Goal: Use online tool/utility: Utilize a website feature to perform a specific function

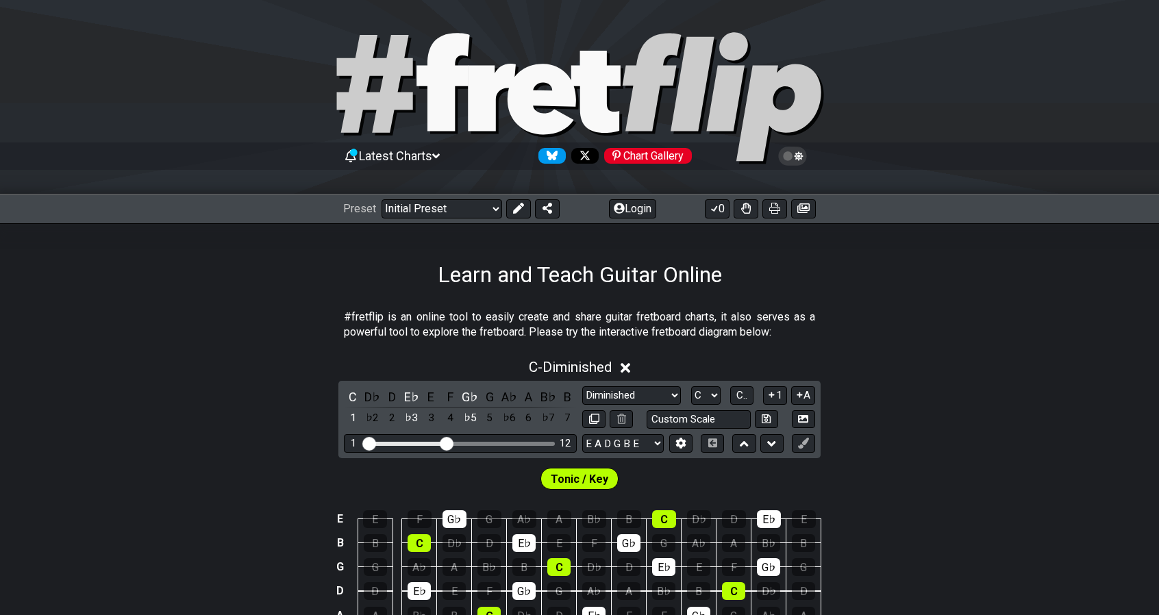
select select "Diminished"
select select "C"
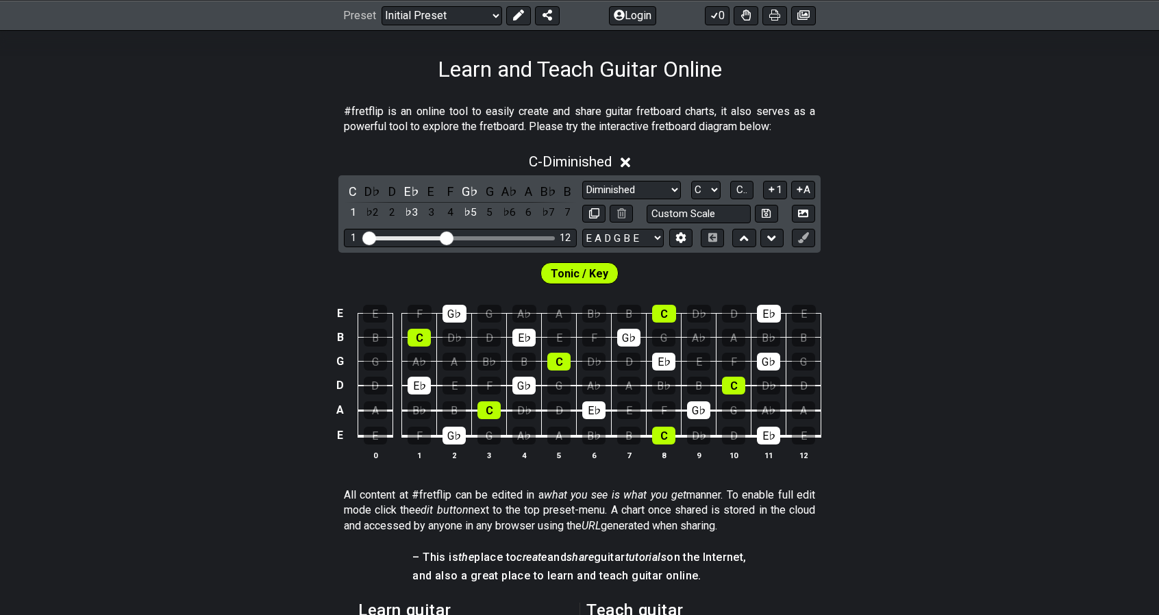
select select "Minor Pentatonic"
click at [582, 181] on select "Minor Pentatonic Click to edit Minor Pentatonic Major Pentatonic Minor Blues Ma…" at bounding box center [631, 190] width 99 height 18
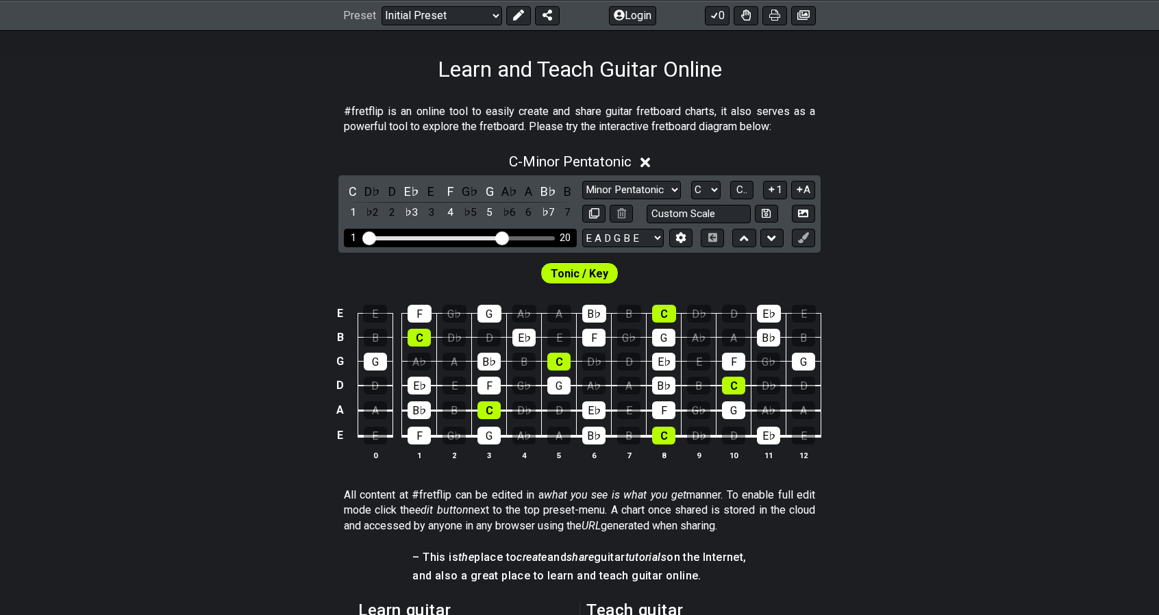
drag, startPoint x: 447, startPoint y: 232, endPoint x: 504, endPoint y: 232, distance: 56.9
click at [504, 237] on input "Visible fret range" at bounding box center [460, 237] width 195 height 0
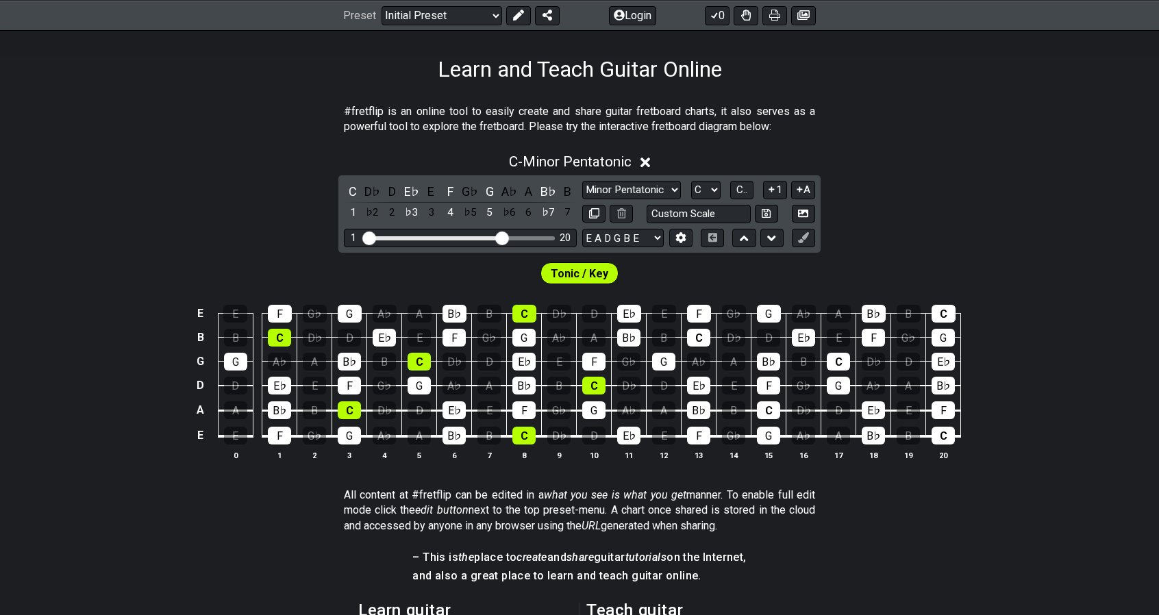
click at [543, 461] on div "E E F G♭ G A♭ A B♭ B C D♭ D E♭ E F G♭ G A♭ A B♭ B C B B C D♭ D E♭ E F G♭ G A♭ A…" at bounding box center [579, 383] width 1159 height 193
click at [707, 188] on select "A♭ A A♯ B♭ B C C♯ D♭ D D♯ E♭ E F F♯ G♭ G G♯" at bounding box center [705, 190] width 29 height 18
click at [691, 181] on select "A♭ A A♯ B♭ B C C♯ D♭ D D♯ E♭ E F F♯ G♭ G G♯" at bounding box center [705, 190] width 29 height 18
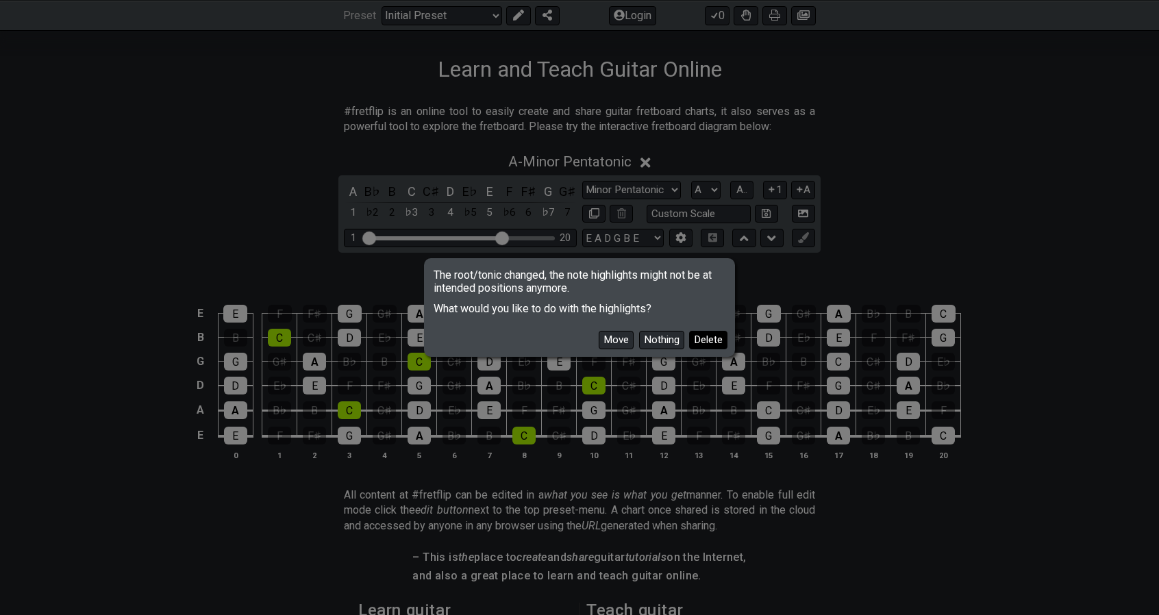
click at [698, 340] on button "Delete" at bounding box center [708, 340] width 38 height 18
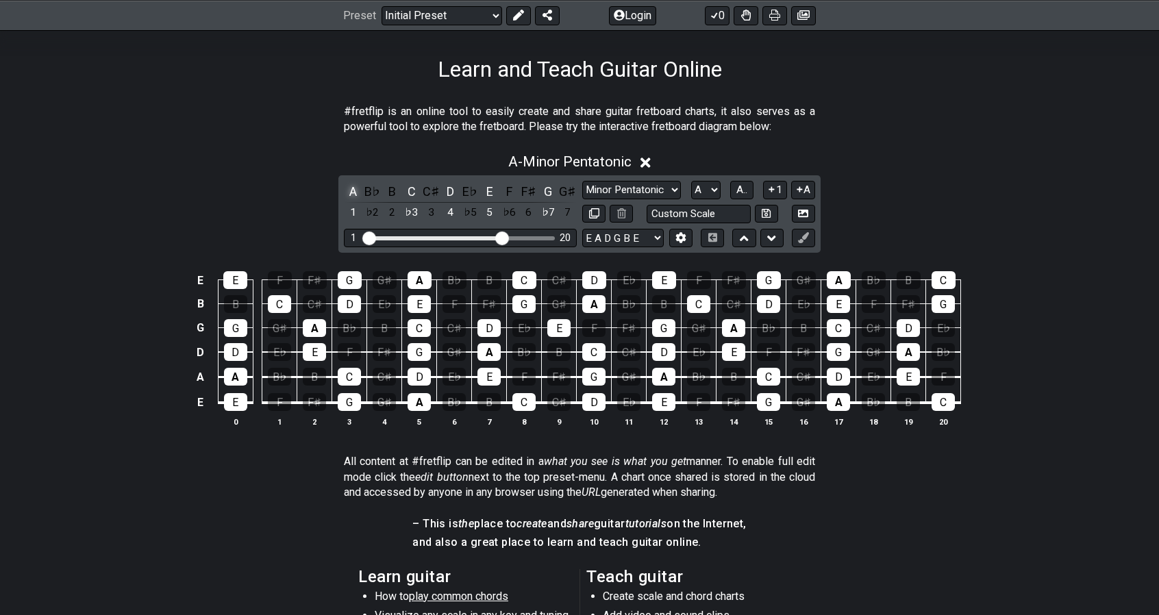
click at [348, 194] on div "A" at bounding box center [353, 191] width 18 height 18
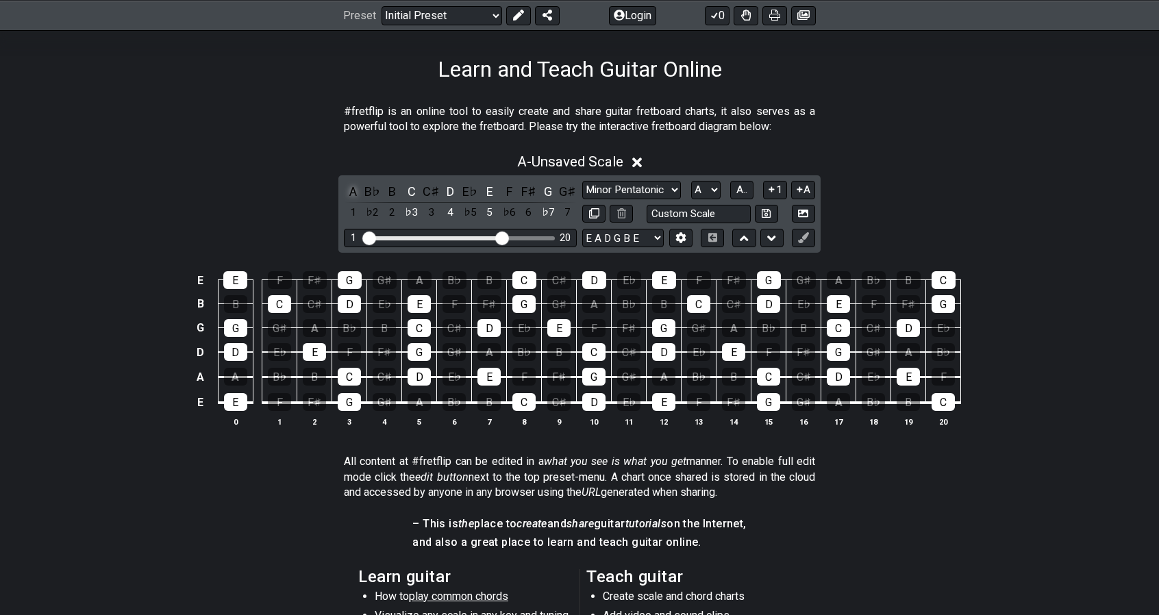
click at [348, 194] on div "A" at bounding box center [353, 191] width 18 height 18
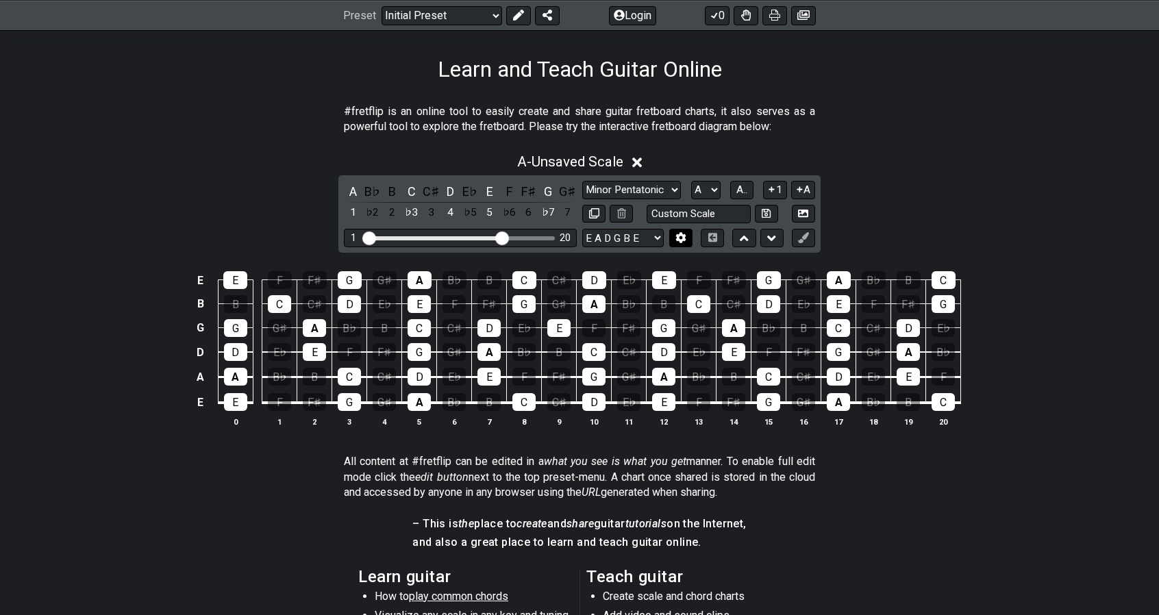
click at [676, 237] on icon at bounding box center [680, 237] width 10 height 10
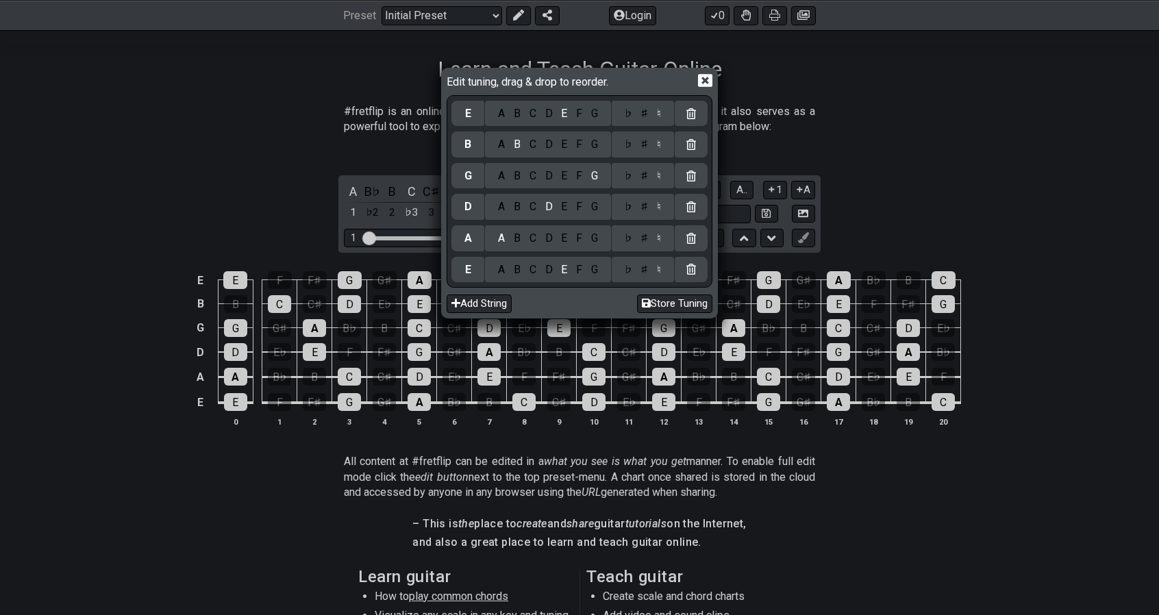
click at [703, 73] on icon at bounding box center [705, 80] width 14 height 14
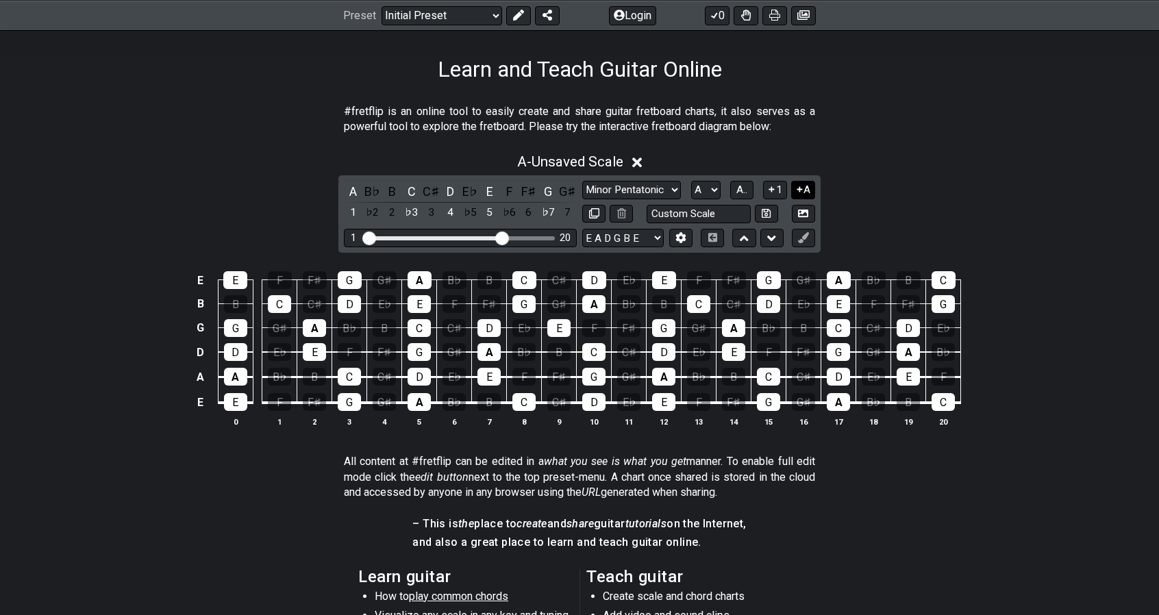
click at [797, 190] on icon at bounding box center [799, 189] width 13 height 10
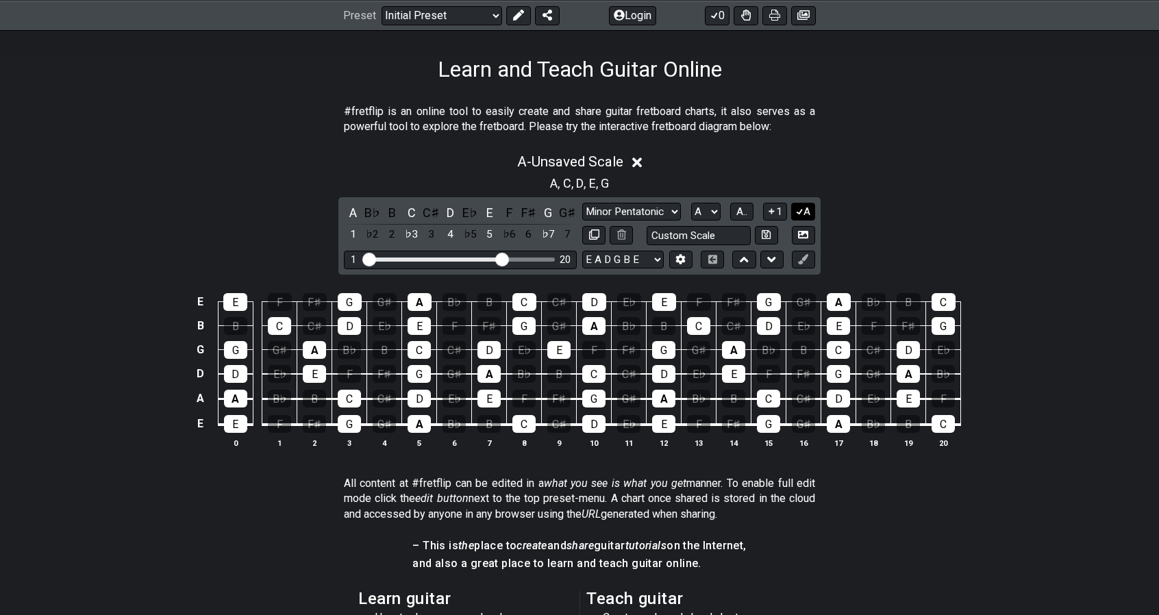
click at [804, 210] on button "A" at bounding box center [803, 212] width 24 height 18
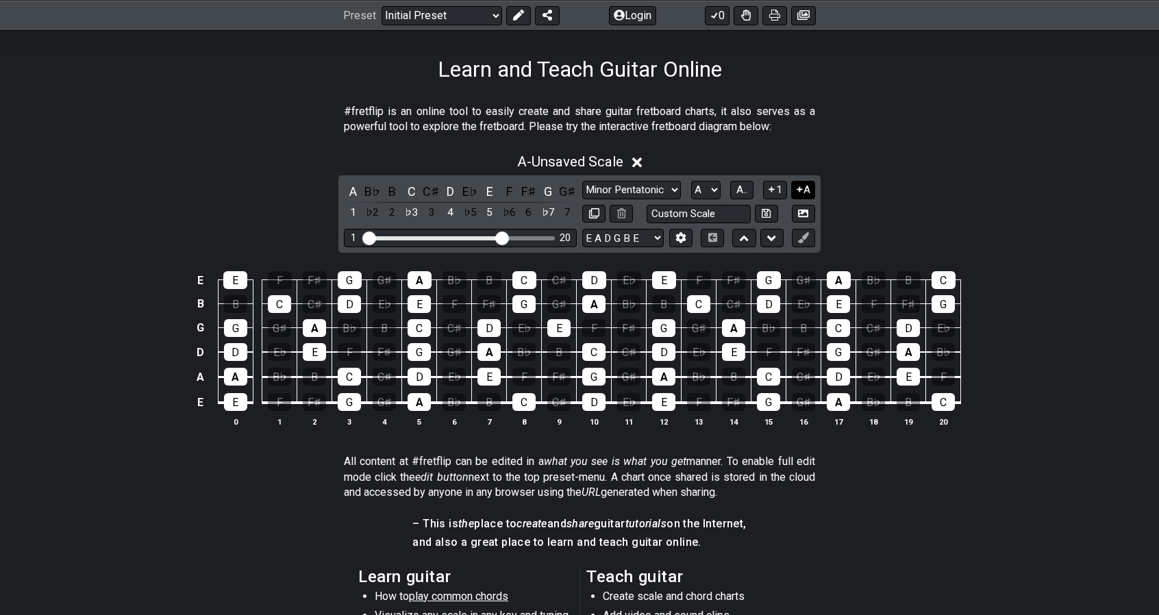
click at [793, 188] on icon at bounding box center [799, 189] width 13 height 10
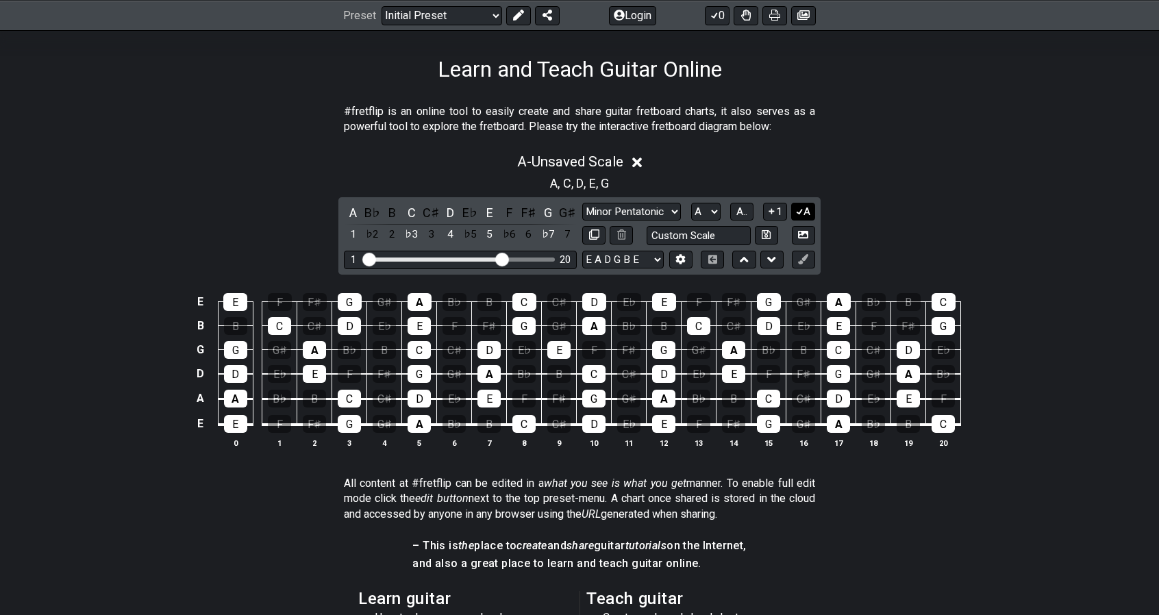
click at [797, 208] on icon at bounding box center [799, 211] width 13 height 10
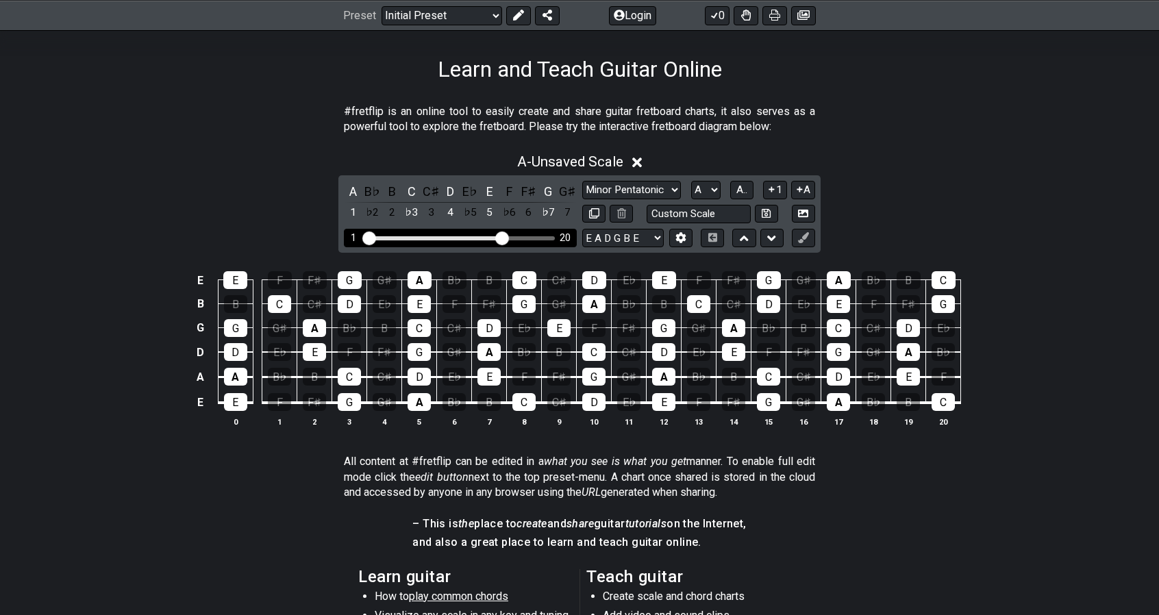
drag, startPoint x: 422, startPoint y: 274, endPoint x: 385, endPoint y: 240, distance: 50.0
click at [401, 264] on td "G♯" at bounding box center [384, 268] width 35 height 24
click at [352, 193] on div "A" at bounding box center [353, 191] width 18 height 18
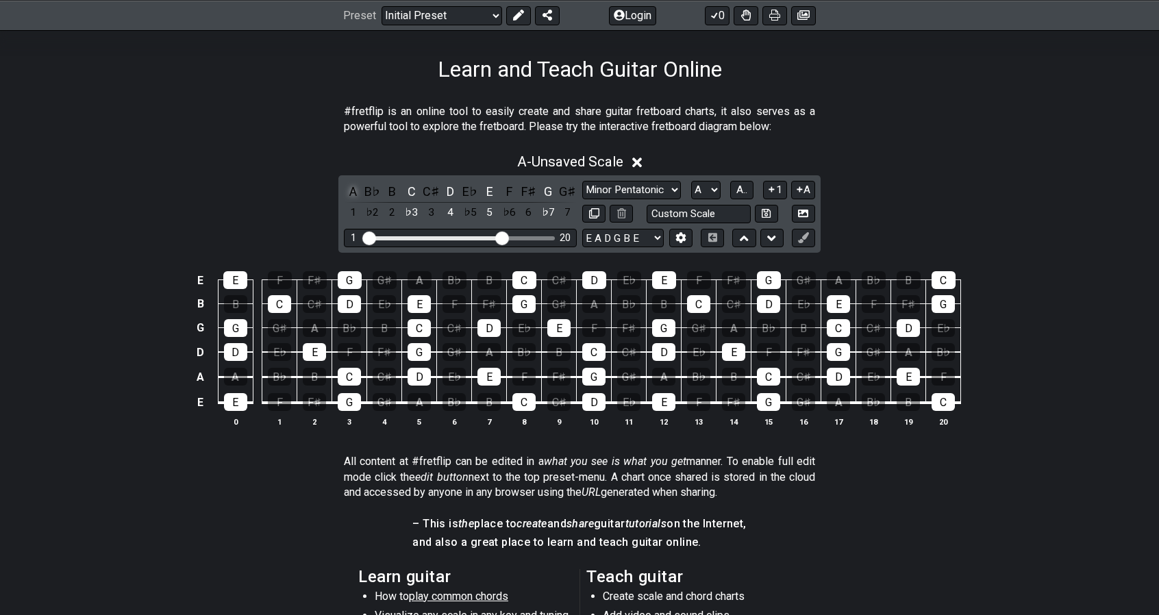
click at [352, 193] on div "A" at bounding box center [353, 191] width 18 height 18
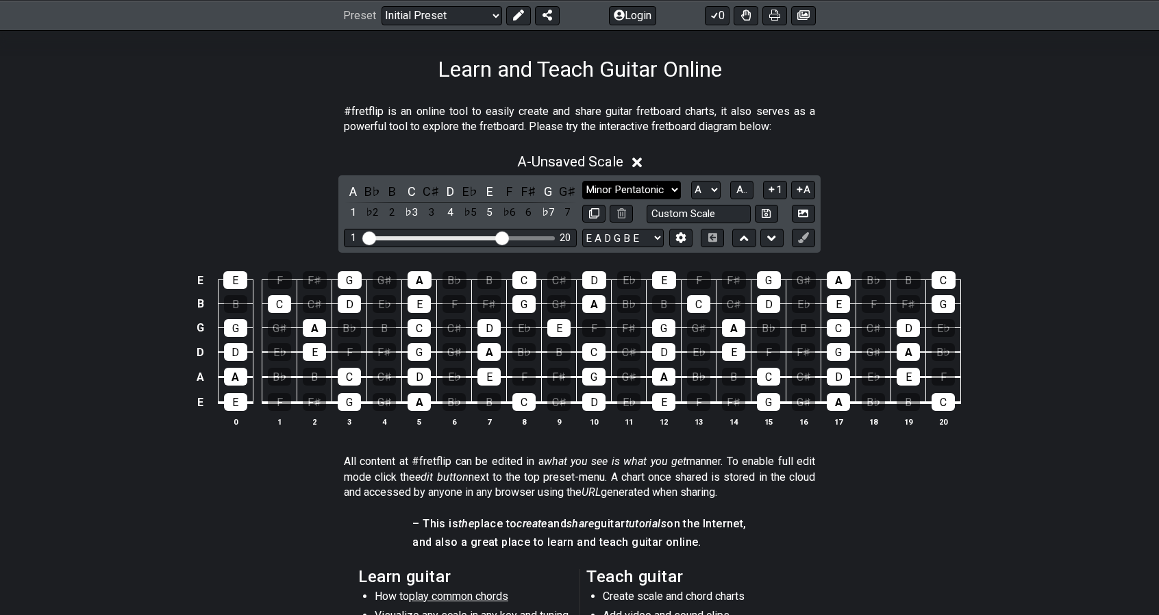
click at [653, 186] on select "Minor Pentatonic Click to edit Minor Pentatonic Major Pentatonic Minor Blues Ma…" at bounding box center [631, 190] width 99 height 18
click at [582, 181] on select "Minor Pentatonic Click to edit Minor Pentatonic Major Pentatonic Minor Blues Ma…" at bounding box center [631, 190] width 99 height 18
drag, startPoint x: 708, startPoint y: 189, endPoint x: 709, endPoint y: 197, distance: 7.6
click at [708, 189] on select "A♭ A A♯ B♭ B C C♯ D♭ D D♯ E♭ E F F♯ G♭ G G♯" at bounding box center [705, 190] width 29 height 18
click at [691, 181] on select "A♭ A A♯ B♭ B C C♯ D♭ D D♯ E♭ E F F♯ G♭ G G♯" at bounding box center [705, 190] width 29 height 18
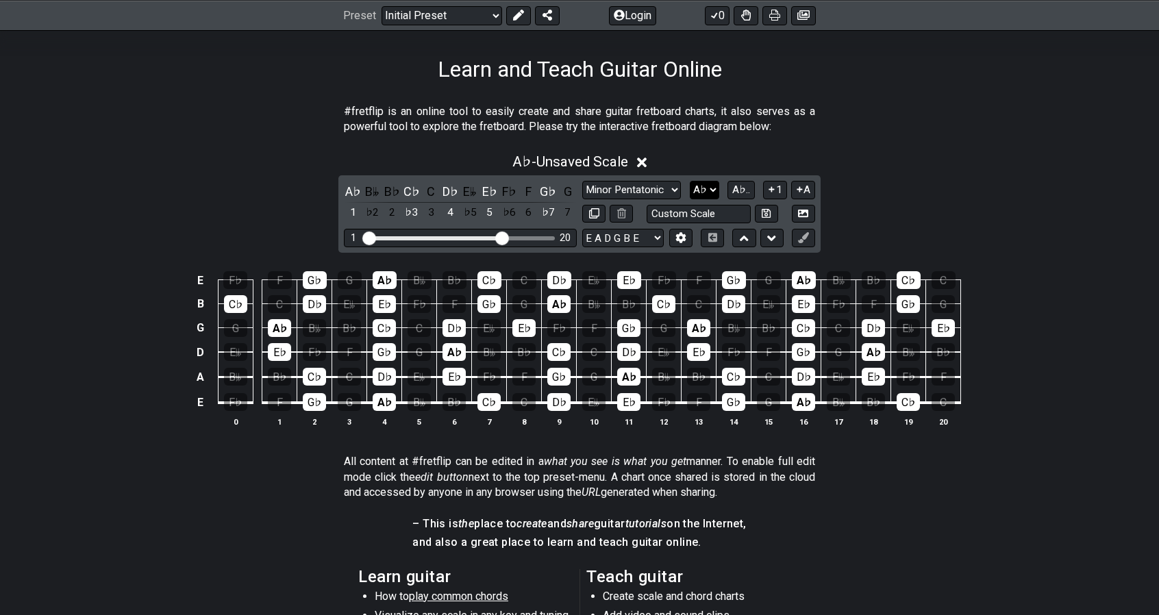
click at [704, 195] on select "A♭ A A♯ B♭ B C C♯ D♭ D D♯ E♭ E F F♯ G♭ G G♯" at bounding box center [704, 190] width 29 height 18
select select "A"
click at [691, 181] on select "A♭ A A♯ B♭ B C C♯ D♭ D D♯ E♭ E F F♯ G♭ G G♯" at bounding box center [704, 190] width 29 height 18
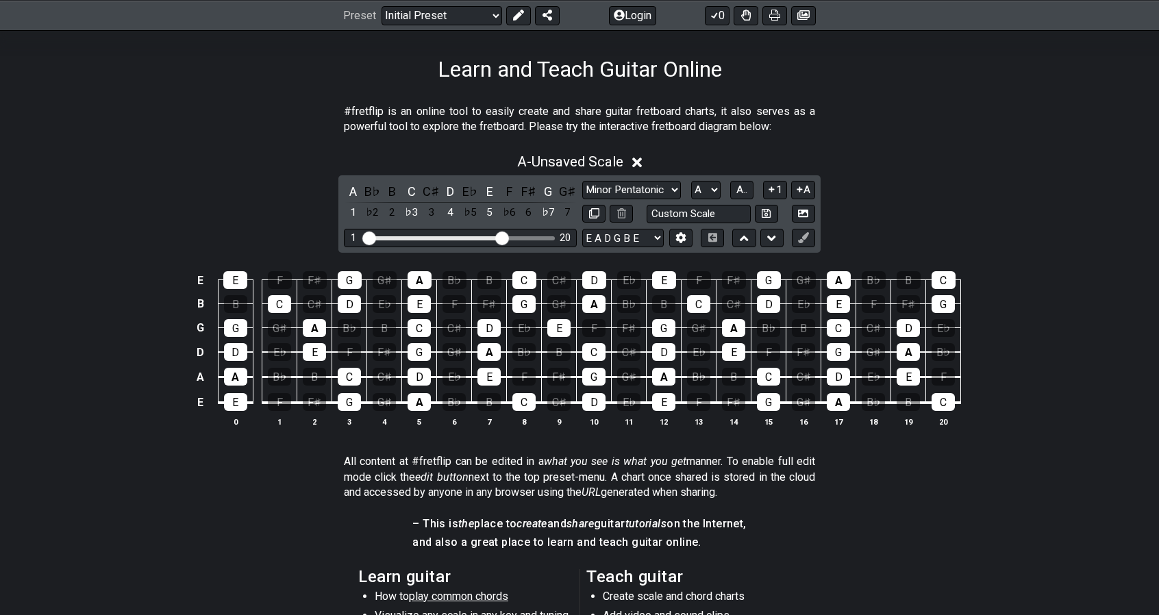
click at [954, 175] on div "A - Unsaved Scale A B♭ B C C♯ D E♭ E F F♯ G G♯ 1 ♭2 2 ♭3 3 4 ♭5 5 ♭6 6 ♭7 7 Min…" at bounding box center [579, 295] width 1159 height 301
click at [631, 166] on div "A - Unsaved Scale" at bounding box center [579, 157] width 1159 height 25
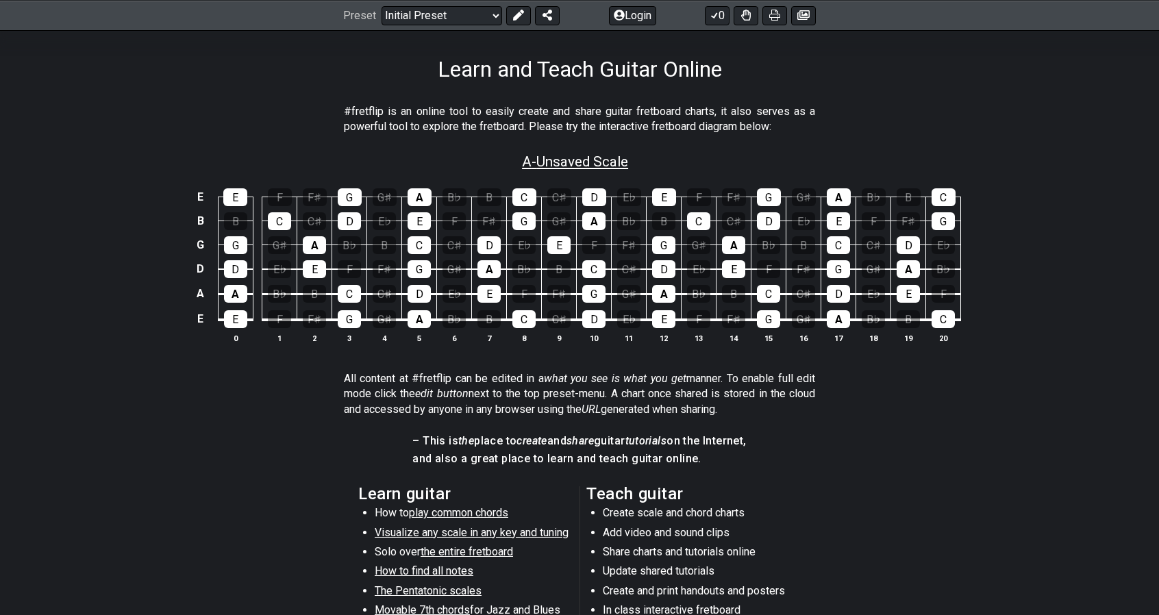
click at [615, 165] on span "A - Unsaved Scale" at bounding box center [575, 161] width 106 height 16
select select "A"
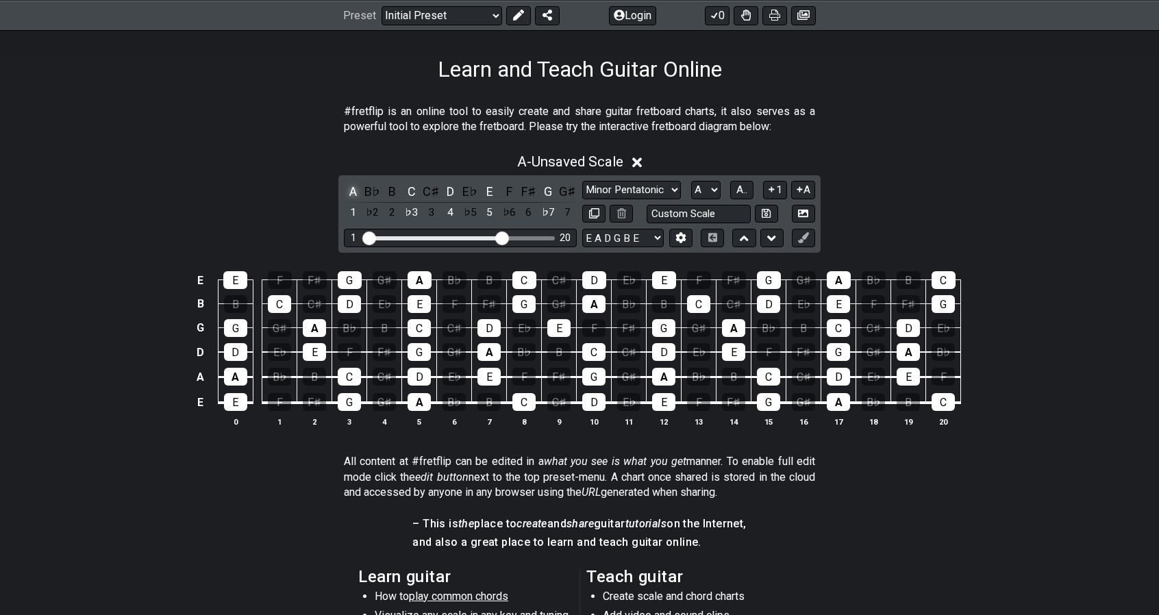
click at [351, 187] on div "A" at bounding box center [353, 191] width 18 height 18
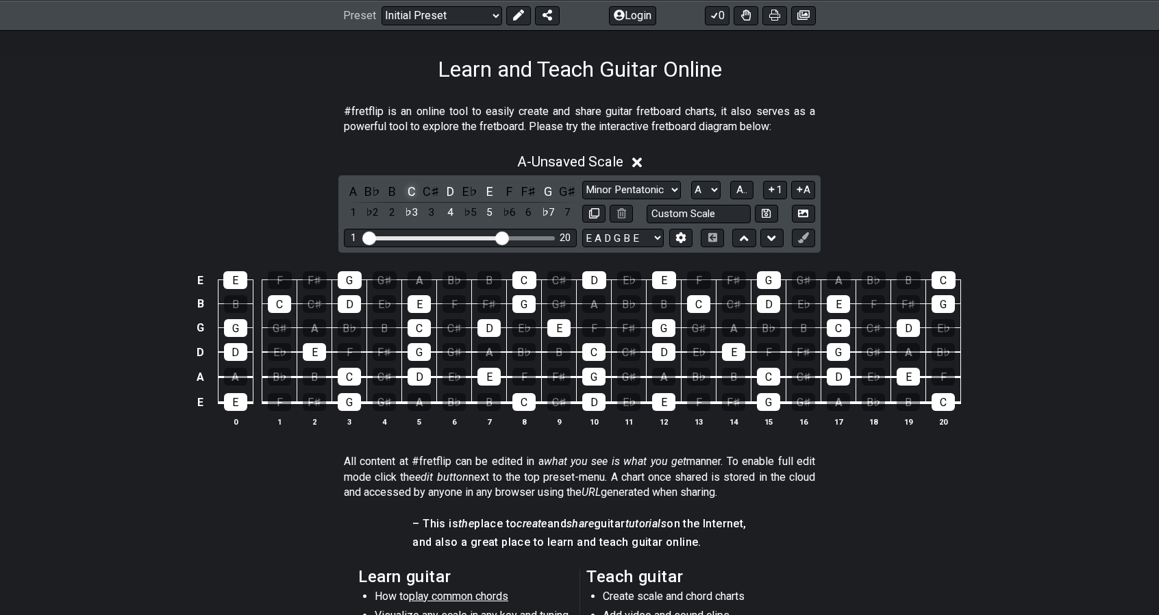
click at [411, 187] on div "C" at bounding box center [412, 191] width 18 height 18
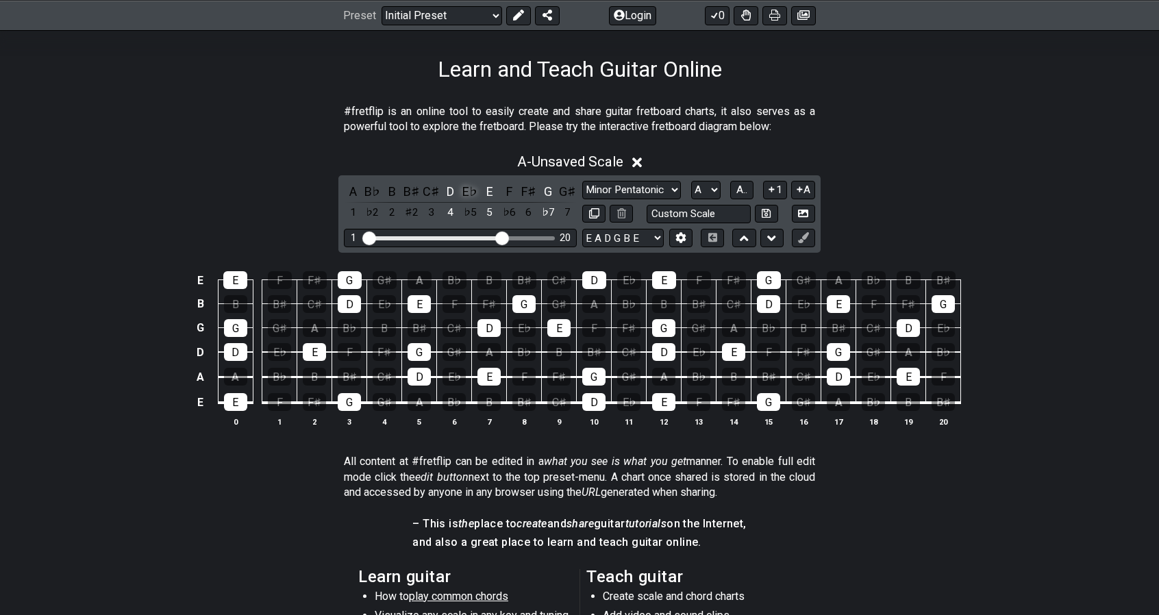
drag, startPoint x: 446, startPoint y: 188, endPoint x: 477, endPoint y: 191, distance: 31.0
click at [447, 188] on div "D" at bounding box center [451, 191] width 18 height 18
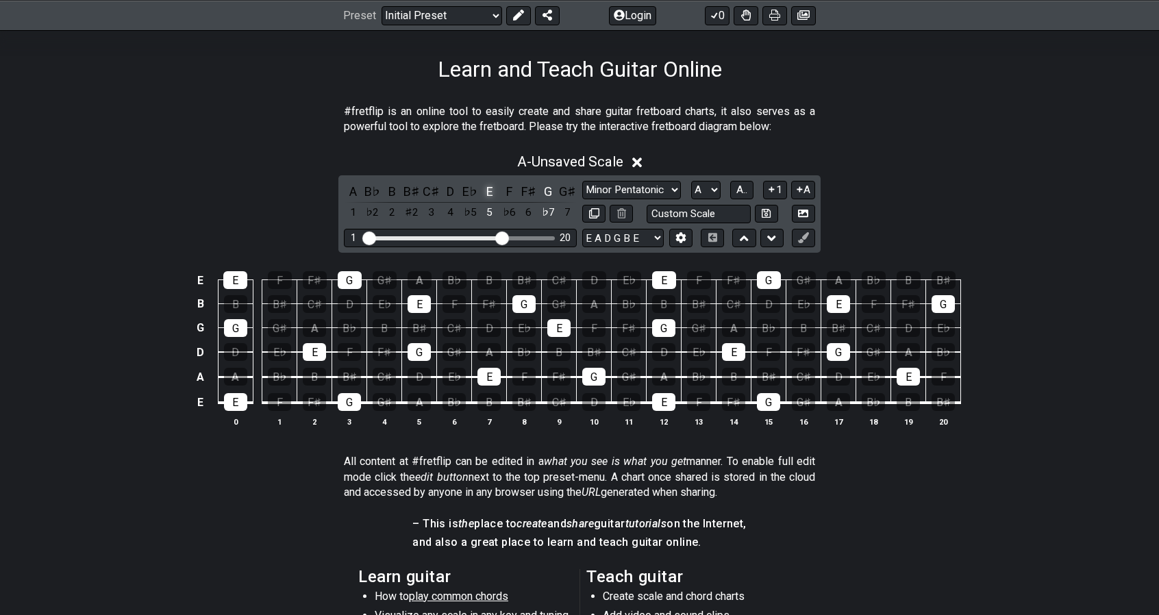
drag, startPoint x: 482, startPoint y: 191, endPoint x: 493, endPoint y: 192, distance: 11.0
click at [484, 191] on div "E" at bounding box center [490, 191] width 18 height 18
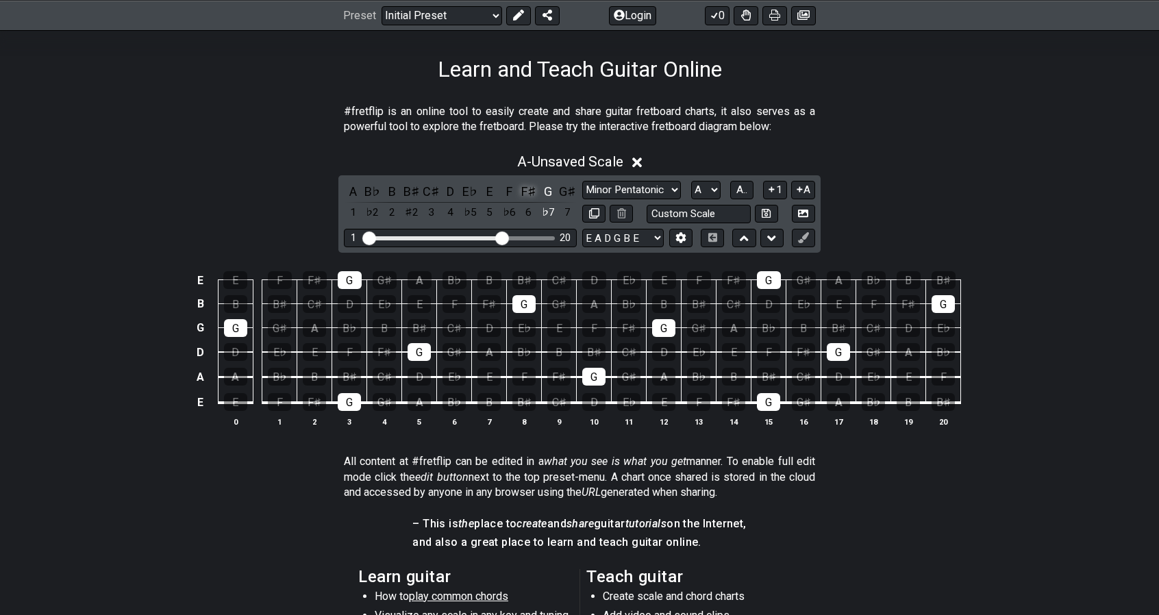
click at [534, 193] on div "F♯" at bounding box center [529, 191] width 18 height 18
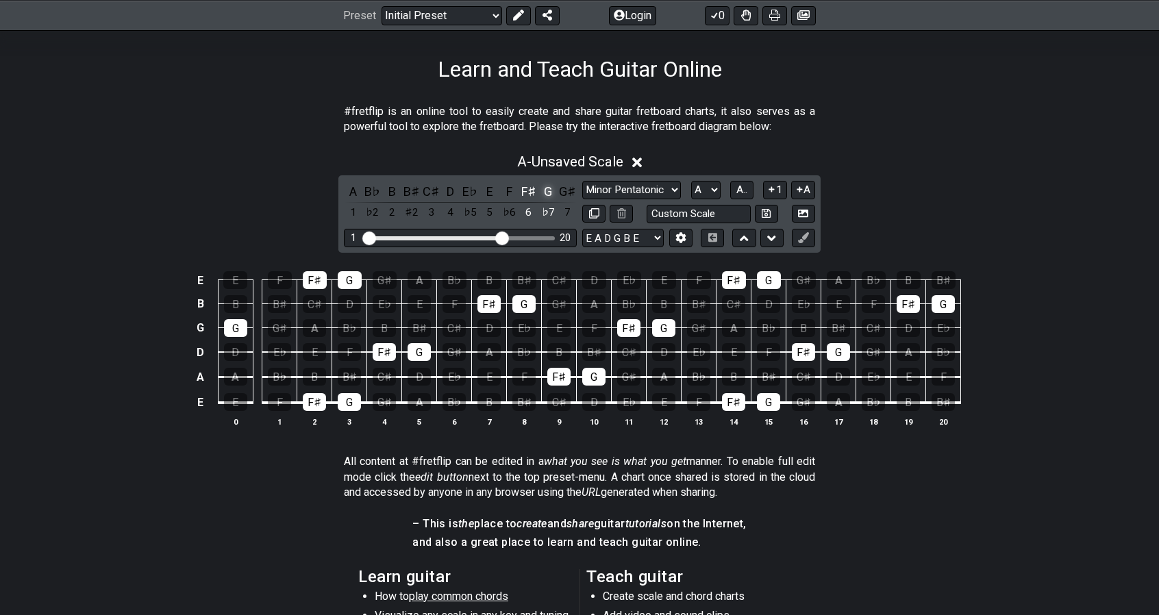
click at [544, 192] on div "G" at bounding box center [548, 191] width 18 height 18
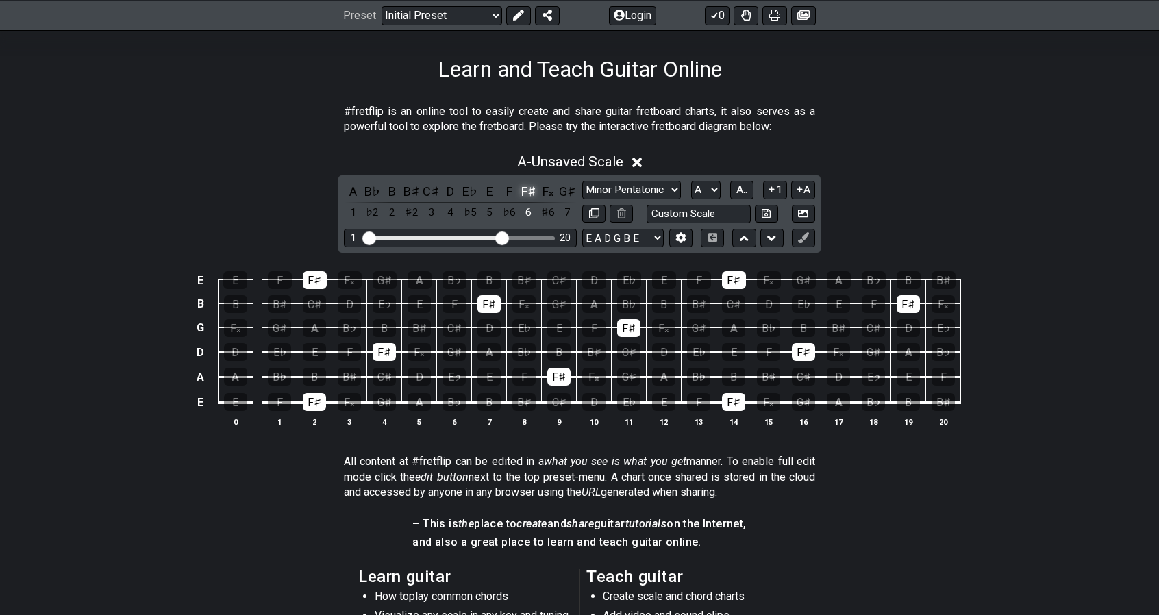
click at [528, 192] on div "F♯" at bounding box center [529, 191] width 18 height 18
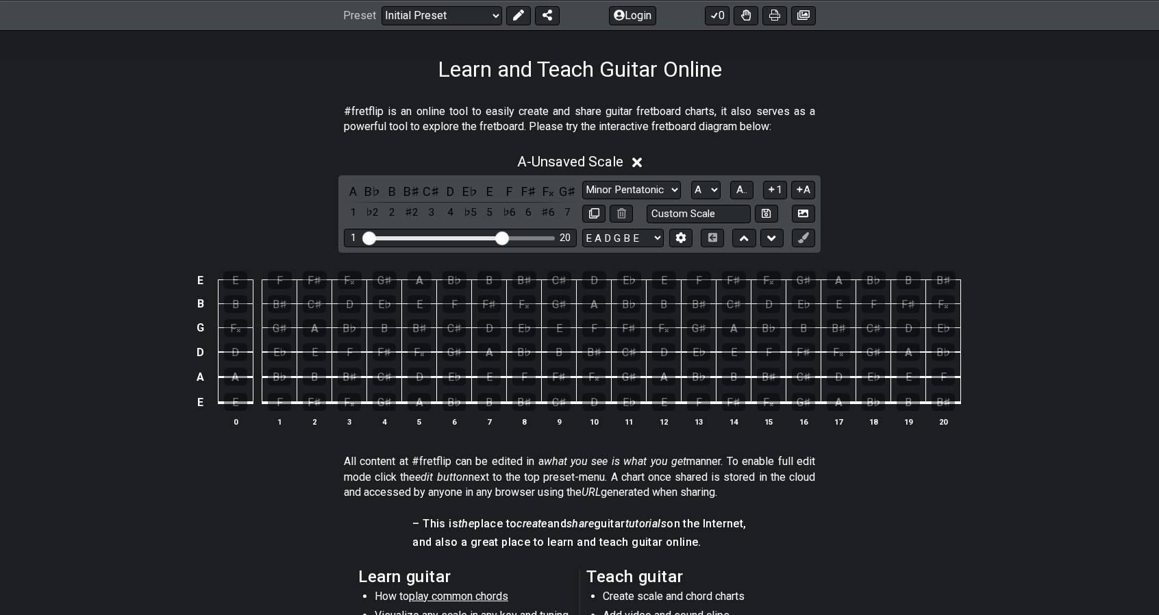
click at [639, 160] on icon at bounding box center [637, 163] width 10 height 10
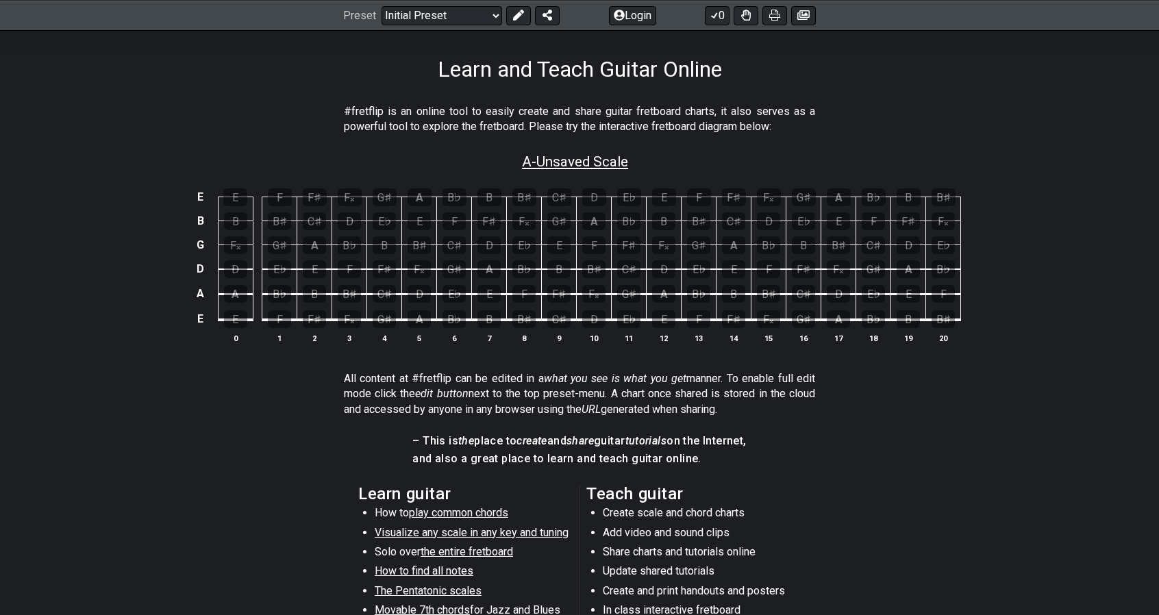
click at [616, 166] on span "A - Unsaved Scale" at bounding box center [575, 161] width 106 height 16
select select "A"
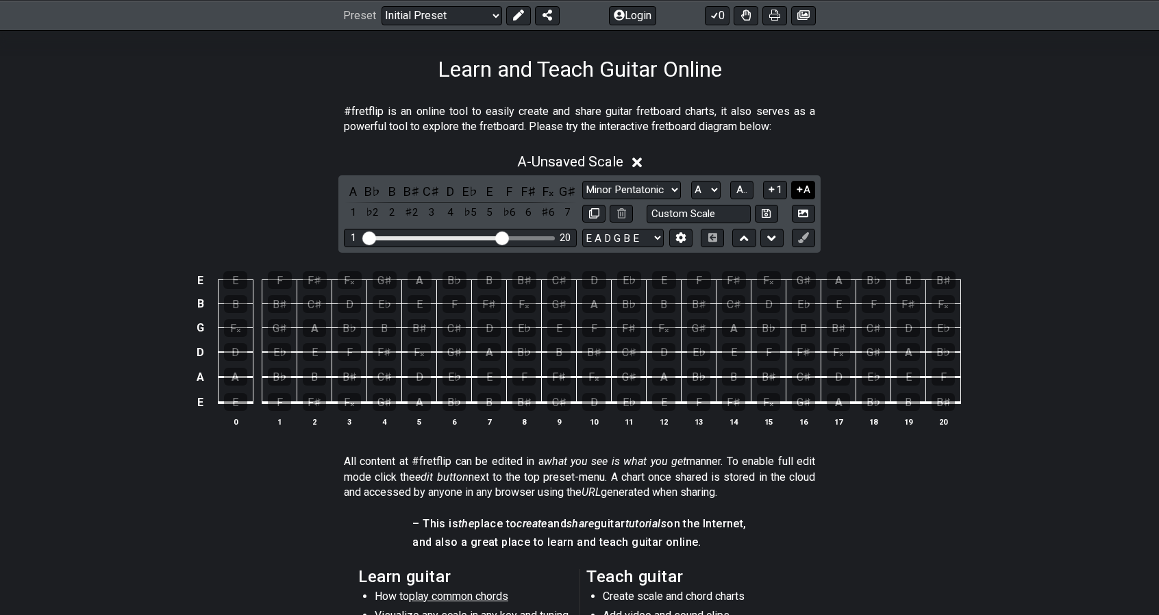
click at [802, 189] on icon at bounding box center [799, 189] width 5 height 5
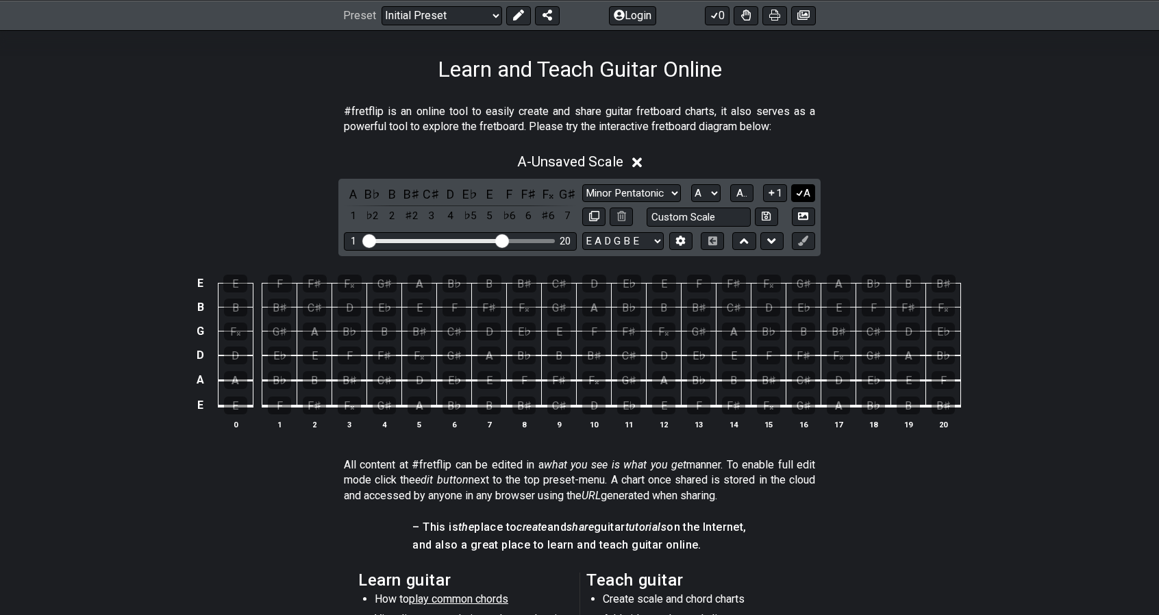
click at [804, 194] on button "A" at bounding box center [803, 193] width 24 height 18
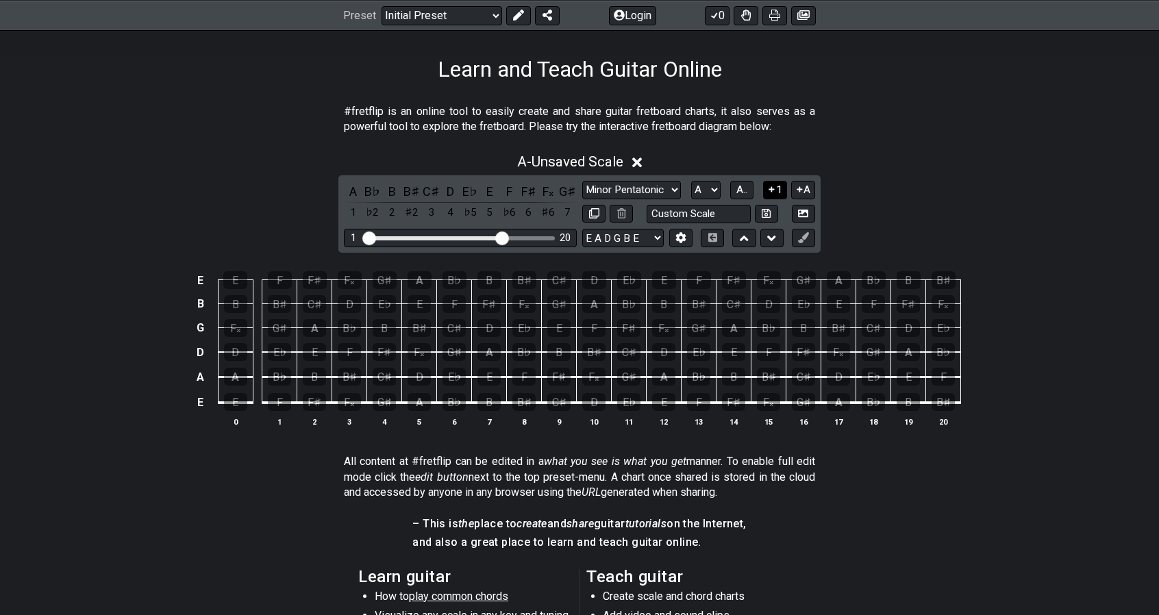
click at [768, 188] on icon at bounding box center [771, 189] width 13 height 10
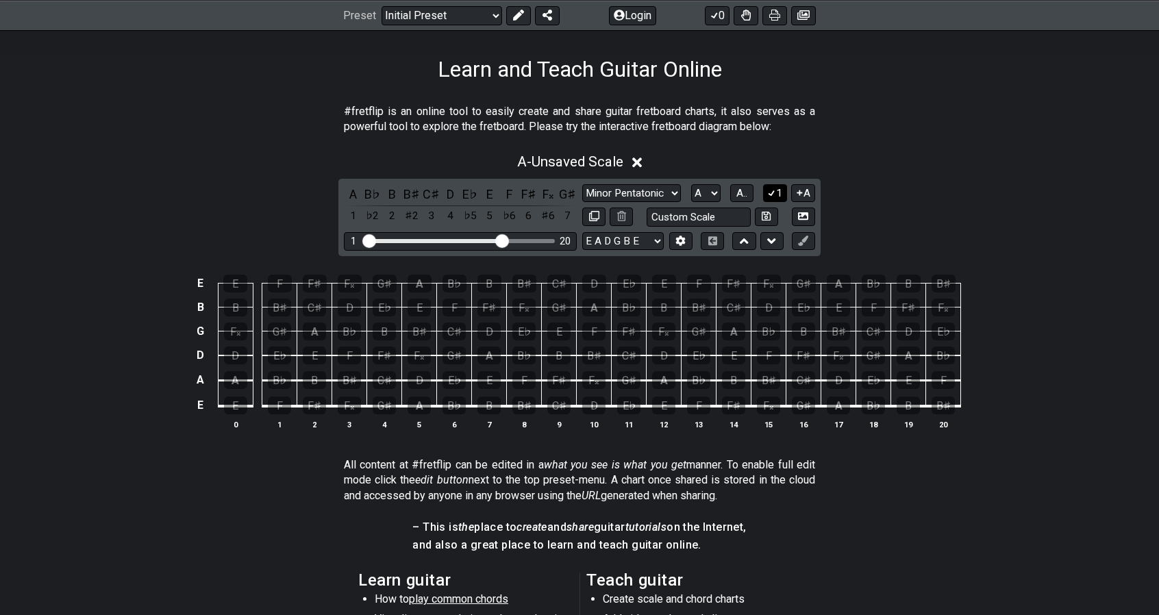
click at [771, 189] on icon at bounding box center [771, 193] width 13 height 10
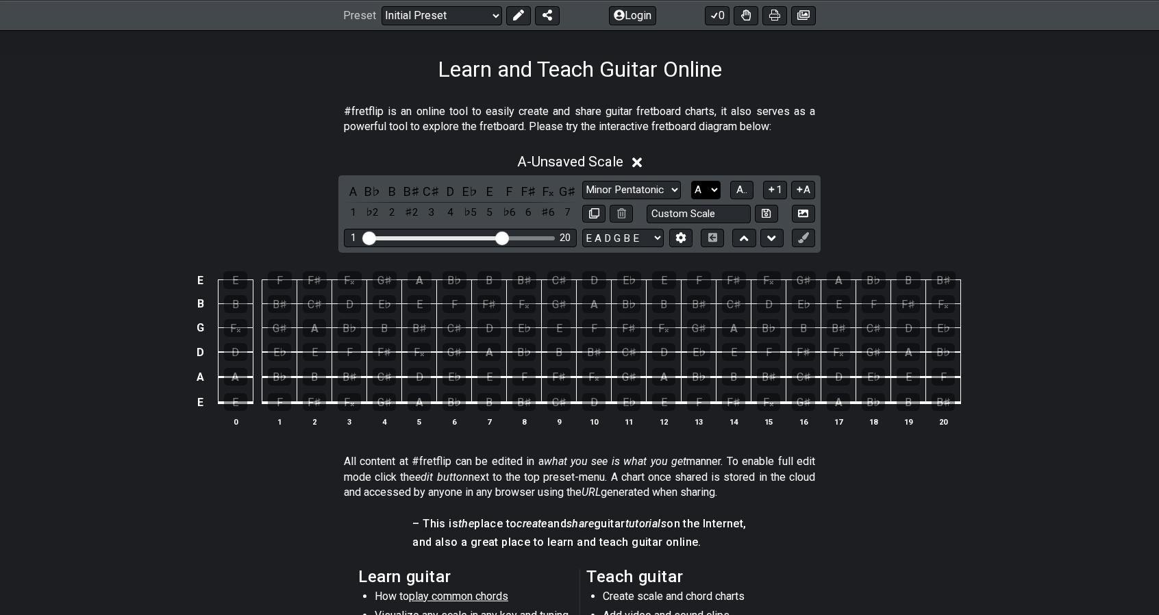
click at [708, 192] on select "A♭ A A♯ B♭ B C C♯ D♭ D D♯ E♭ E F F♯ G♭ G G♯" at bounding box center [705, 190] width 29 height 18
drag, startPoint x: 708, startPoint y: 192, endPoint x: 717, endPoint y: 192, distance: 9.6
click at [708, 192] on select "A♭ A A♯ B♭ B C C♯ D♭ D D♯ E♭ E F F♯ G♭ G G♯" at bounding box center [705, 190] width 29 height 18
click at [771, 236] on icon at bounding box center [771, 238] width 9 height 5
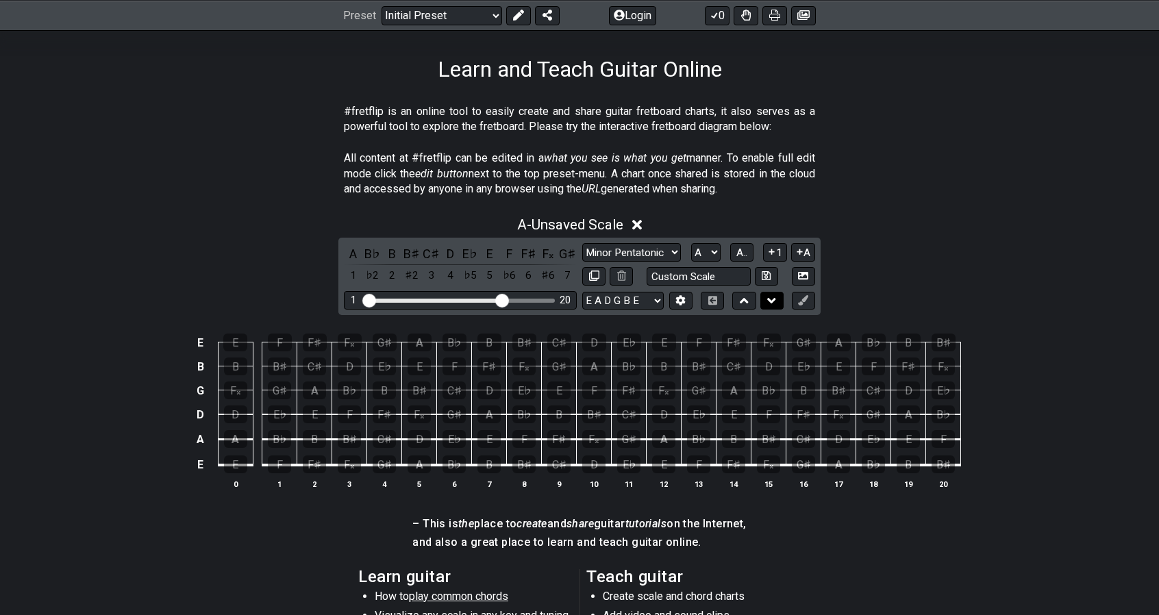
click at [767, 304] on icon at bounding box center [771, 301] width 9 height 14
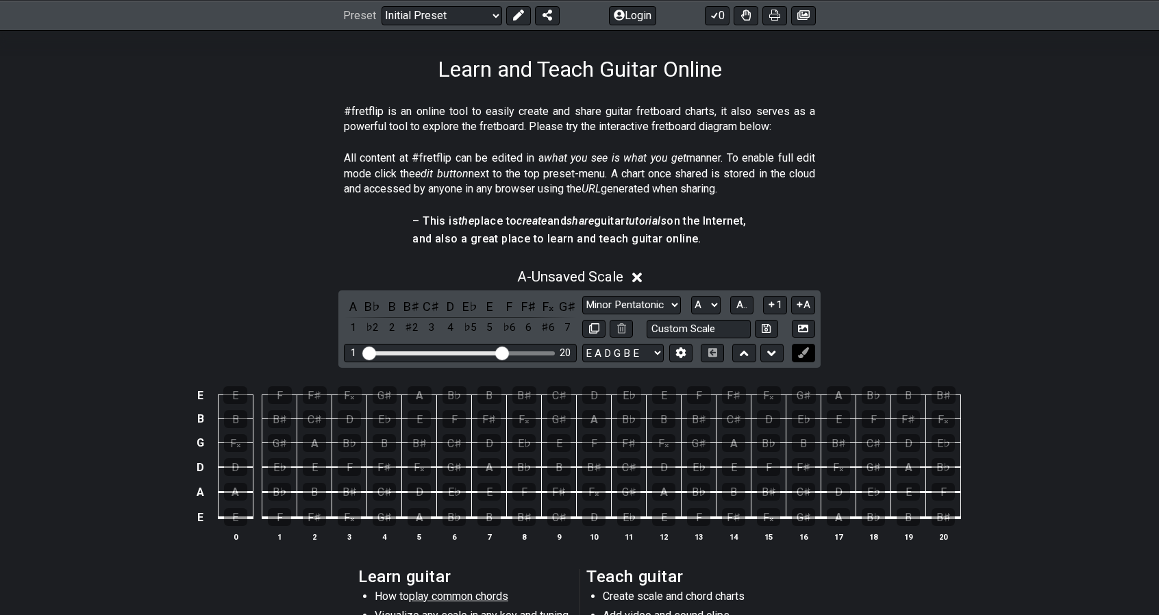
click at [802, 347] on icon at bounding box center [803, 352] width 10 height 10
click at [749, 351] on button at bounding box center [743, 353] width 23 height 18
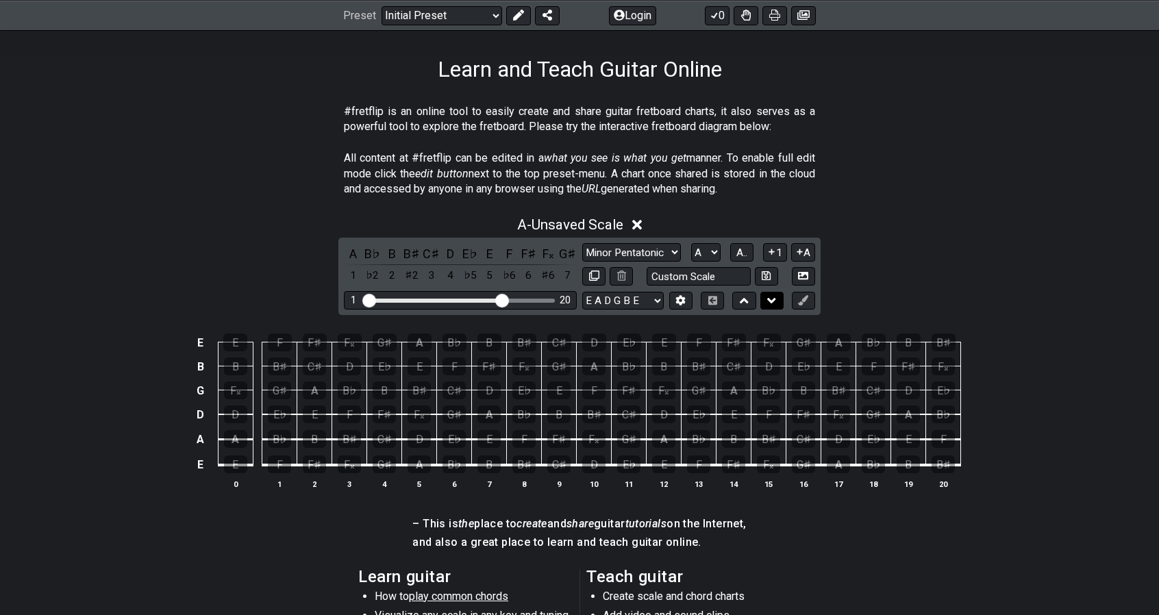
click at [773, 295] on icon at bounding box center [771, 301] width 9 height 14
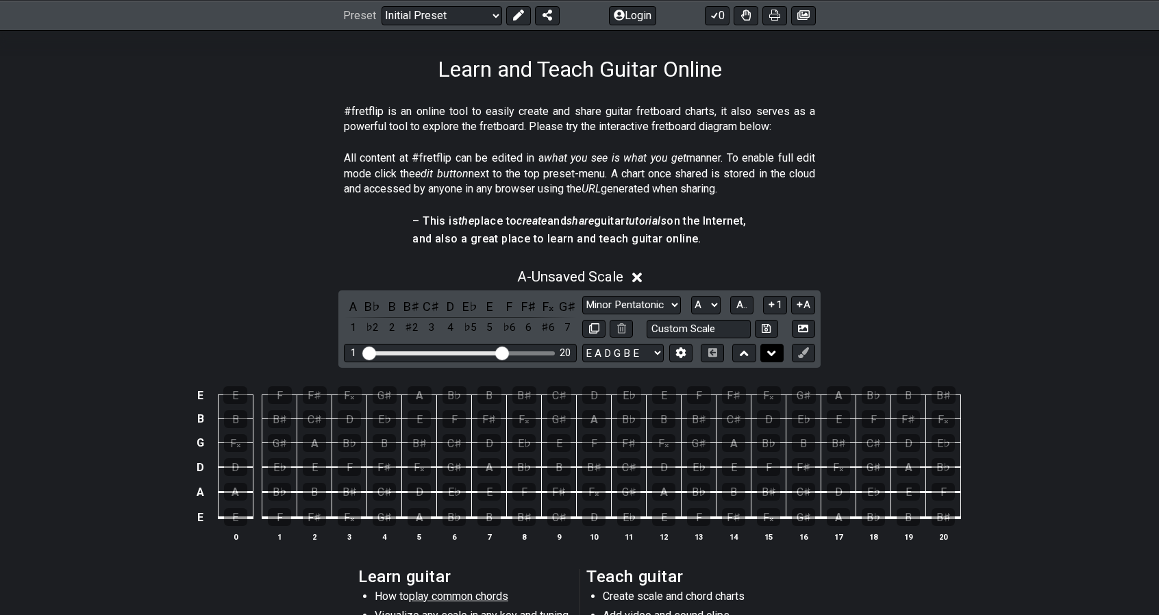
click at [775, 358] on icon at bounding box center [771, 354] width 9 height 14
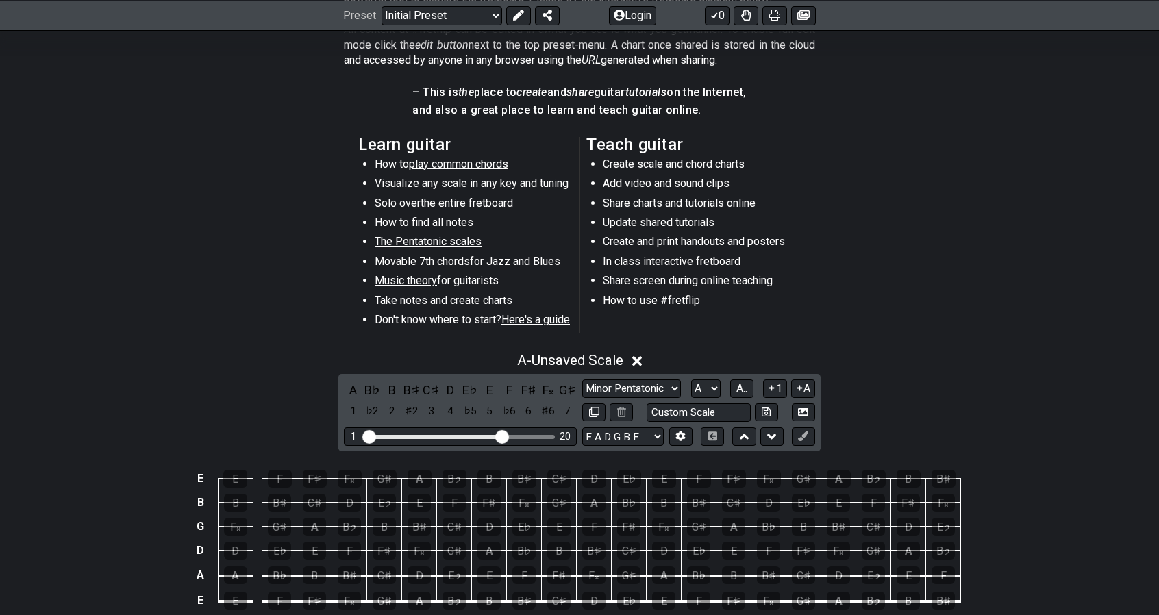
scroll to position [343, 0]
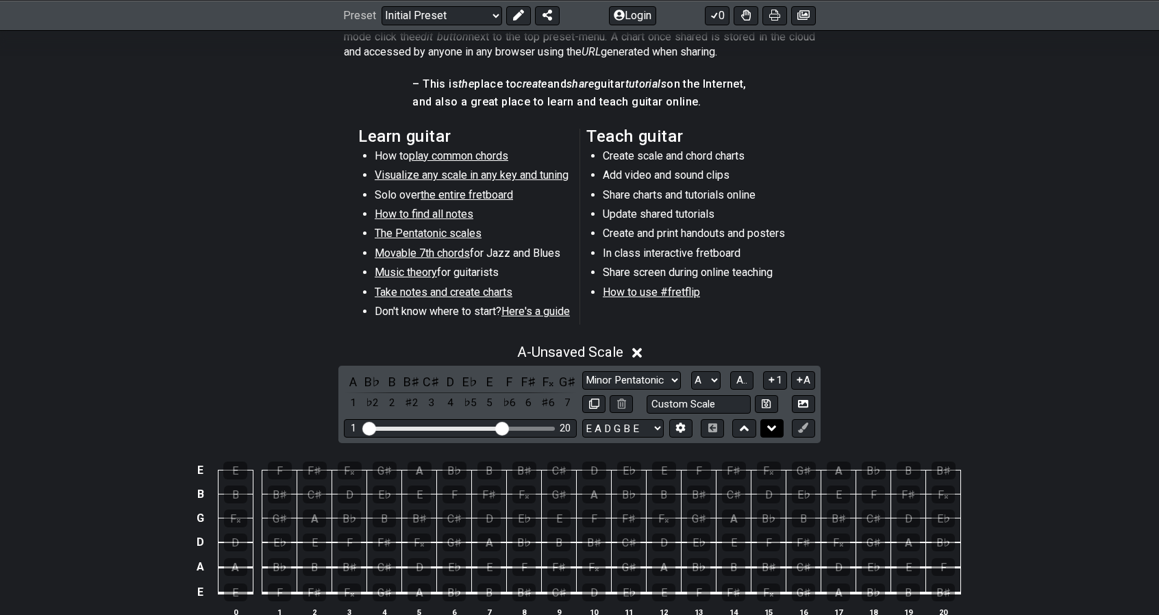
click at [765, 423] on button at bounding box center [771, 428] width 23 height 18
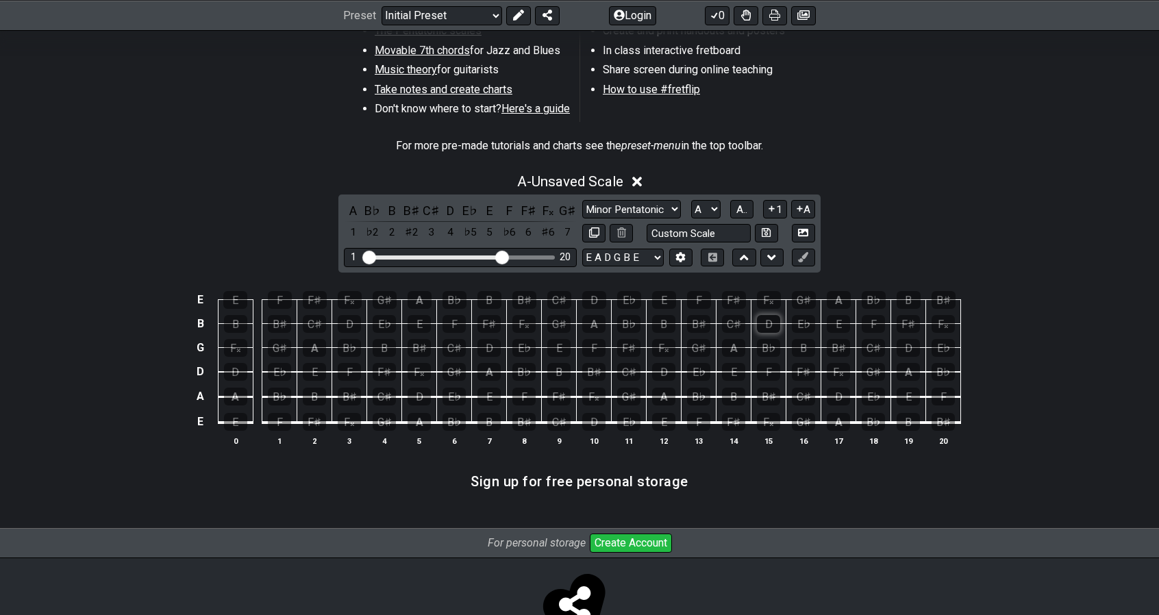
scroll to position [548, 0]
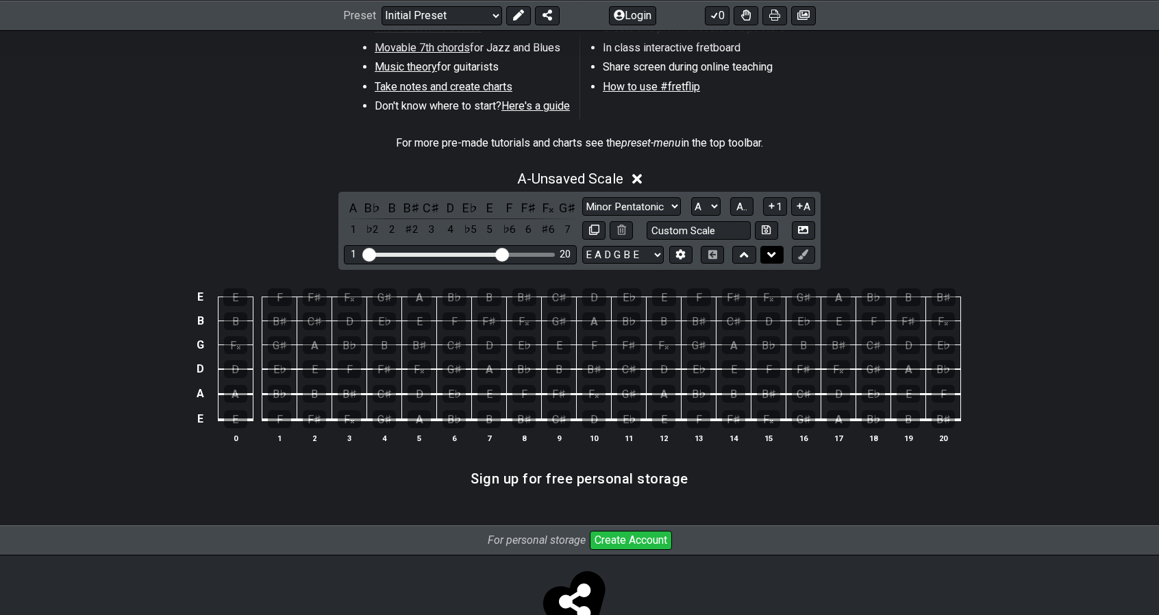
click at [769, 256] on icon at bounding box center [771, 255] width 9 height 14
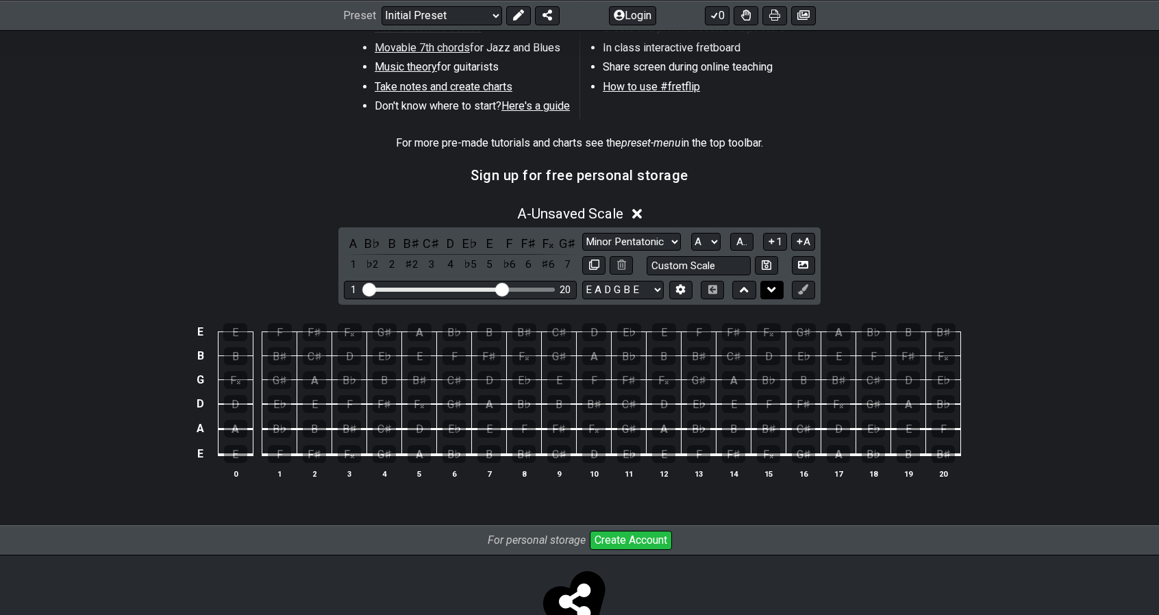
click at [772, 290] on icon at bounding box center [771, 289] width 9 height 5
click at [748, 288] on icon at bounding box center [744, 290] width 9 height 14
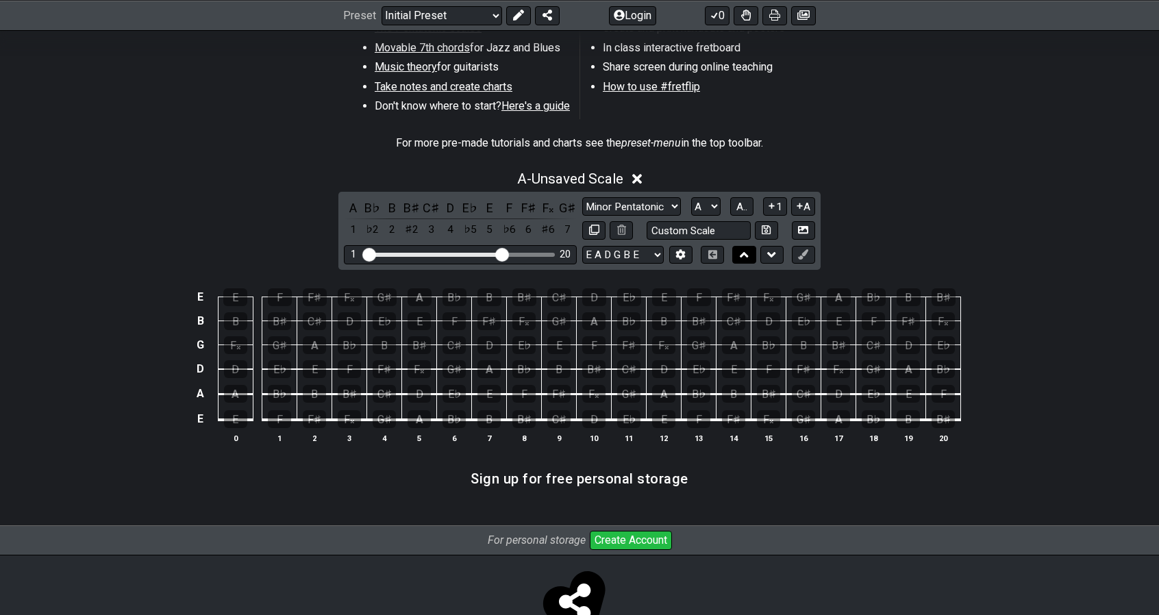
click at [744, 253] on icon at bounding box center [744, 254] width 9 height 5
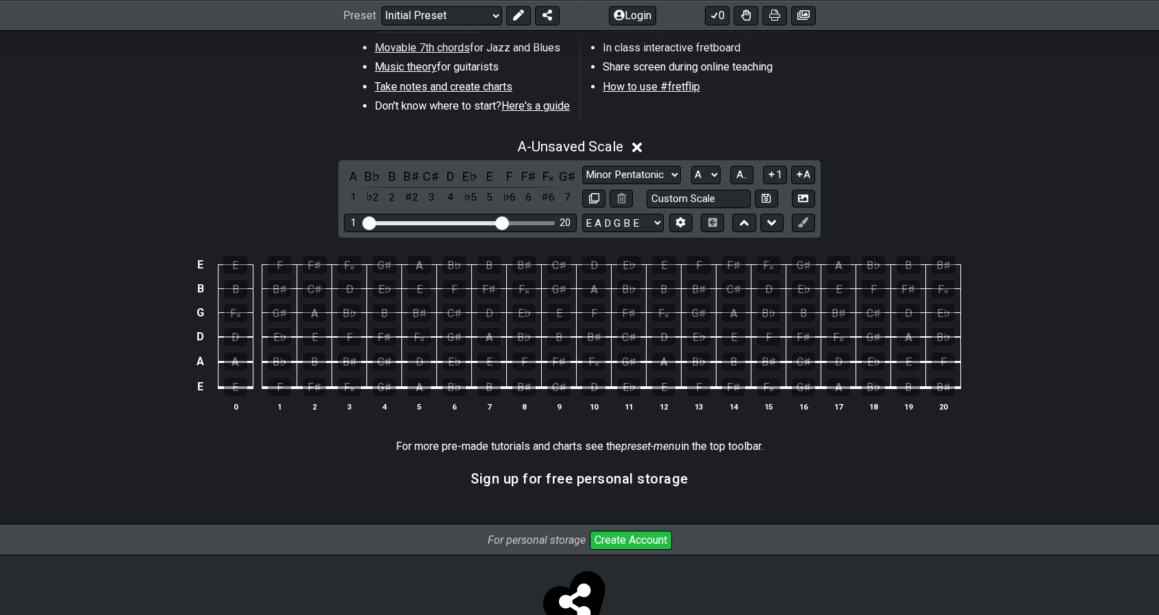
click at [741, 231] on button at bounding box center [743, 223] width 23 height 18
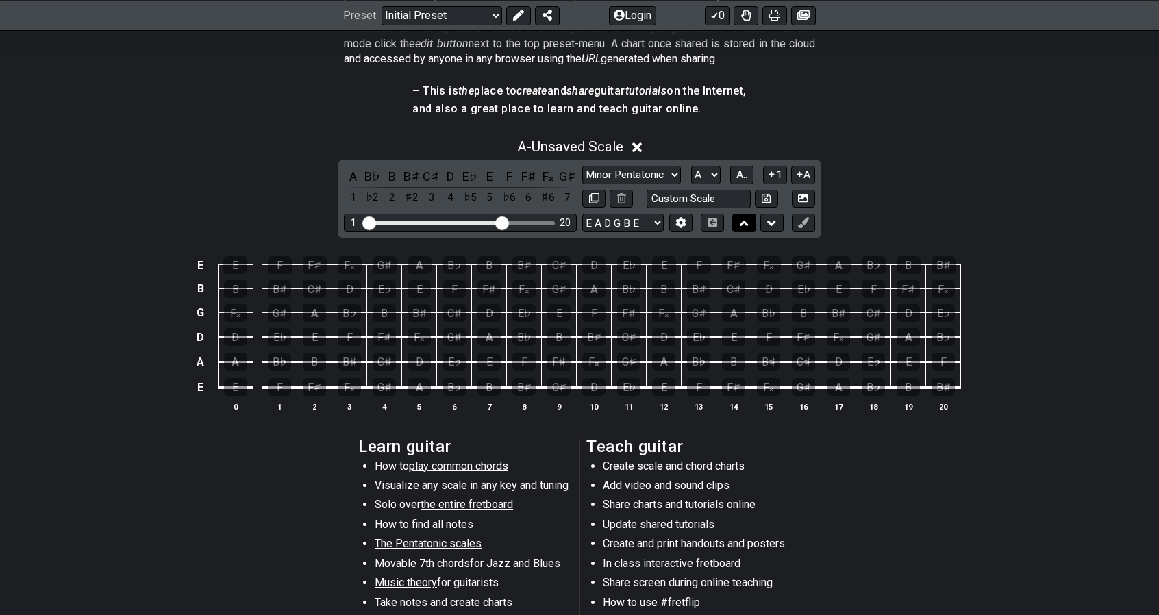
click at [741, 220] on icon at bounding box center [744, 223] width 9 height 14
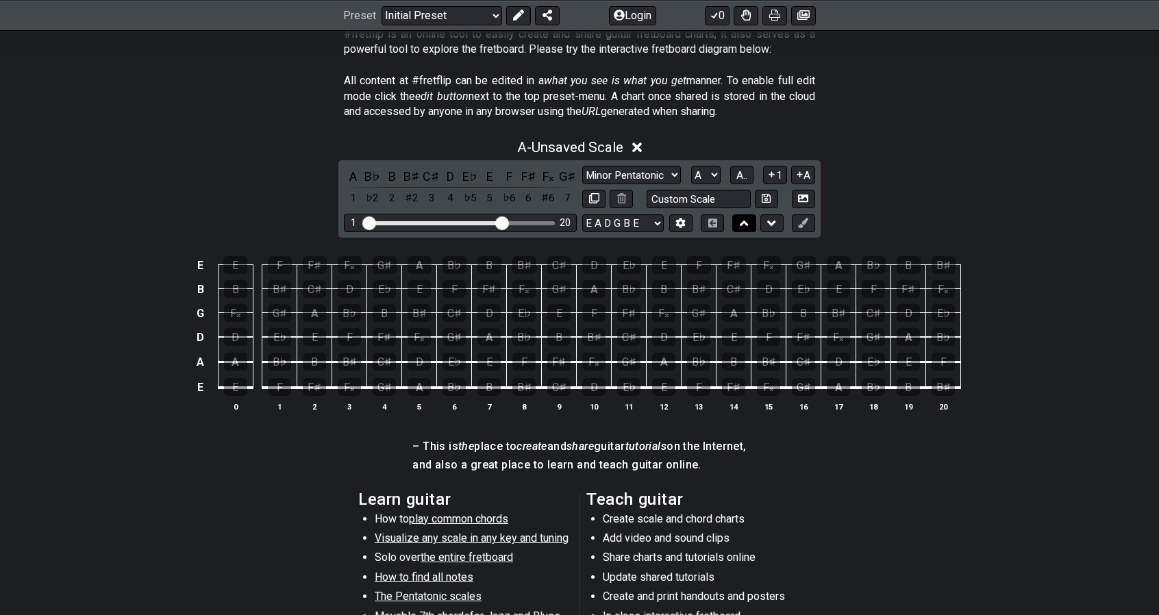
click at [741, 220] on icon at bounding box center [744, 223] width 9 height 14
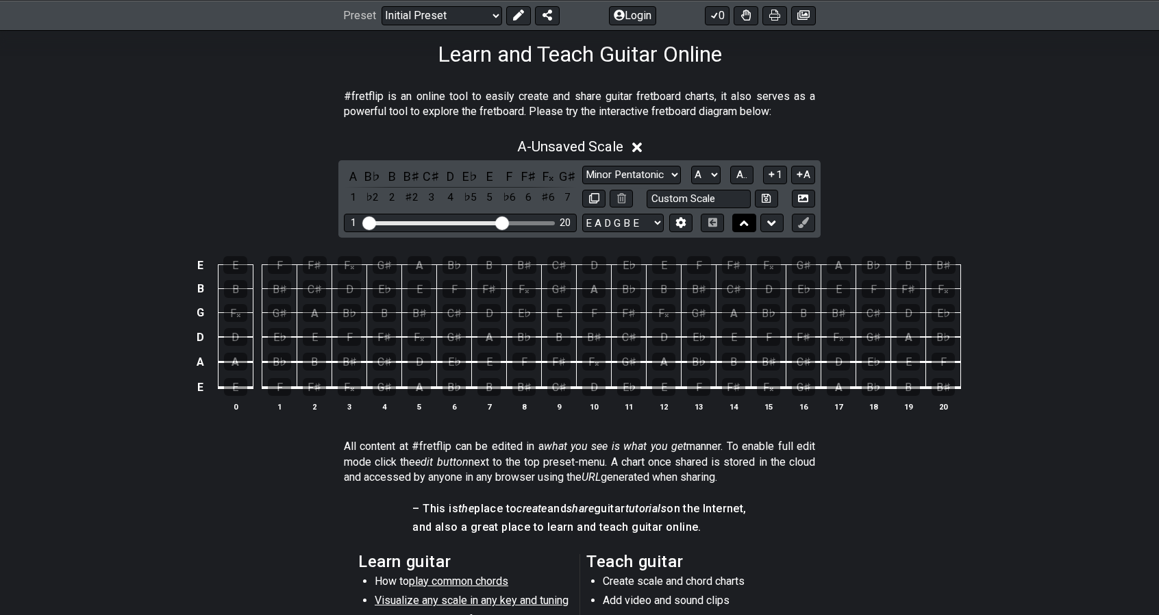
click at [741, 220] on icon at bounding box center [744, 223] width 9 height 14
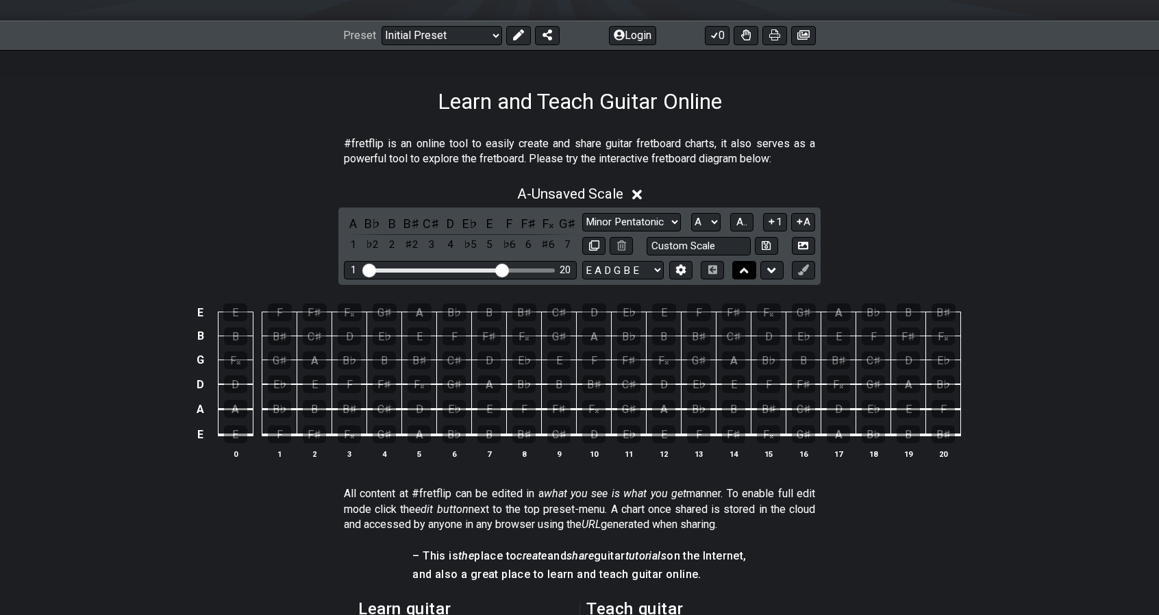
click at [741, 264] on icon at bounding box center [744, 271] width 9 height 14
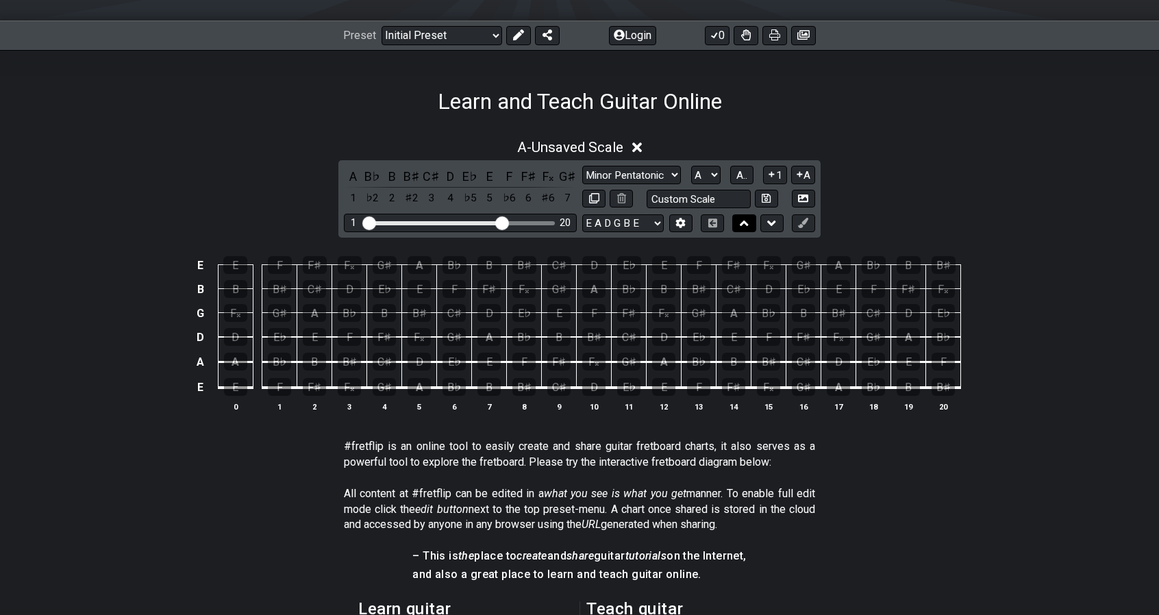
click at [741, 220] on icon at bounding box center [744, 223] width 9 height 14
click at [643, 145] on icon at bounding box center [637, 147] width 10 height 14
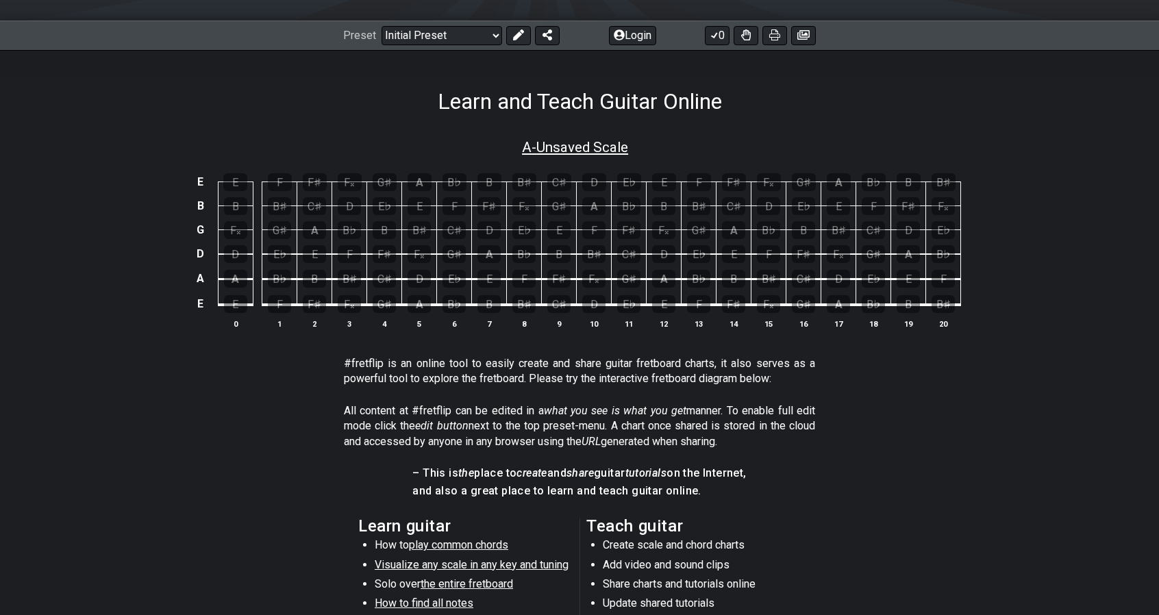
click at [611, 150] on span "A - Unsaved Scale" at bounding box center [575, 147] width 106 height 16
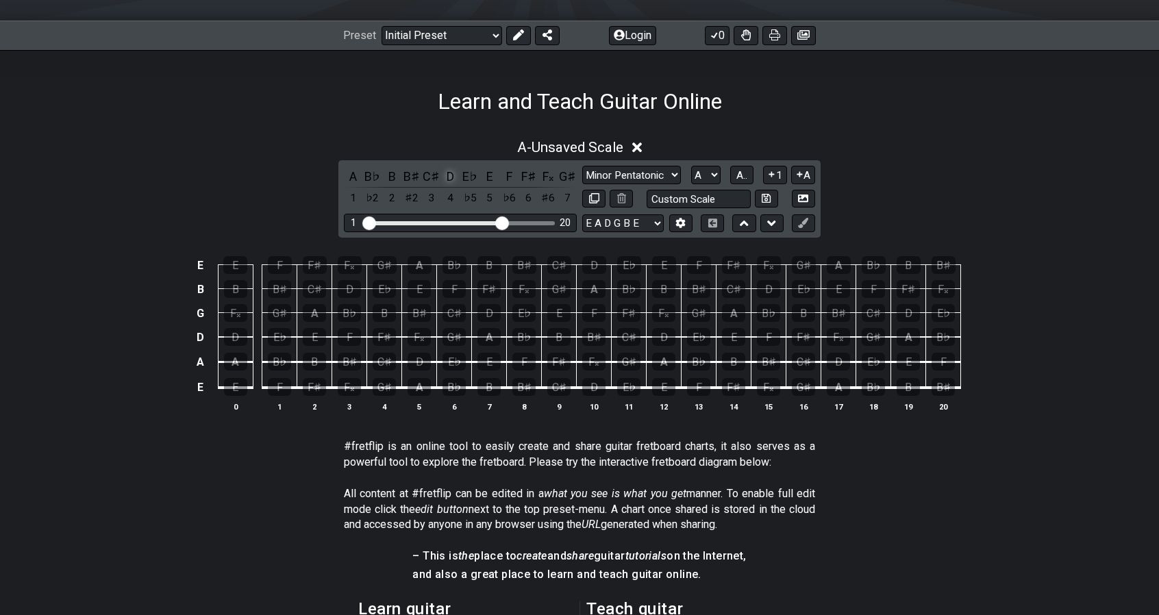
click at [444, 175] on div "D" at bounding box center [451, 176] width 18 height 18
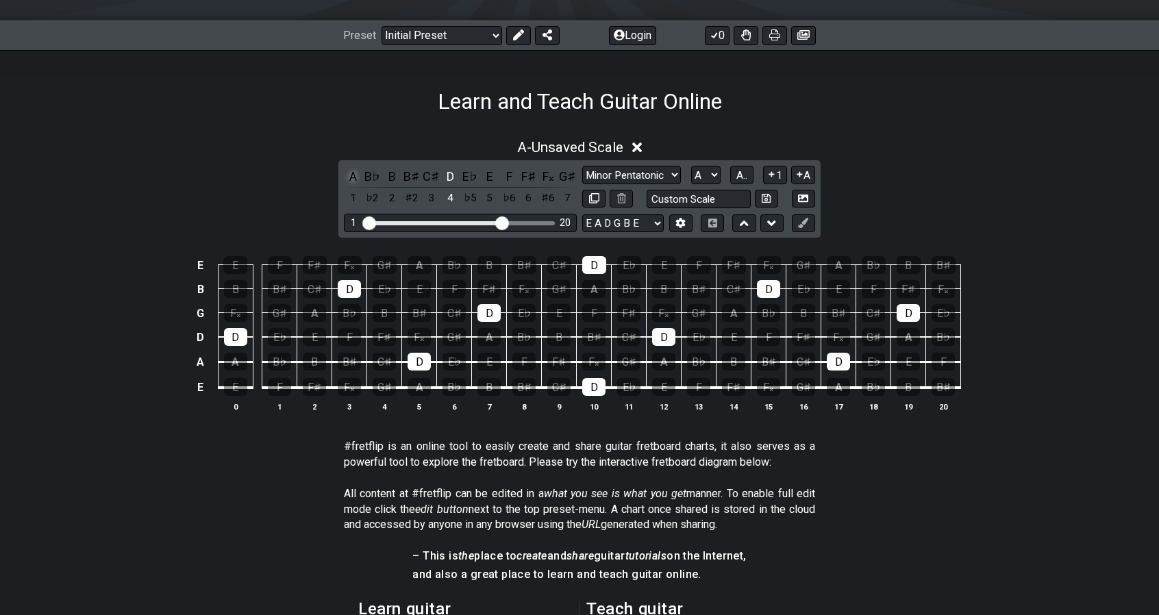
click at [356, 179] on div "A" at bounding box center [353, 176] width 18 height 18
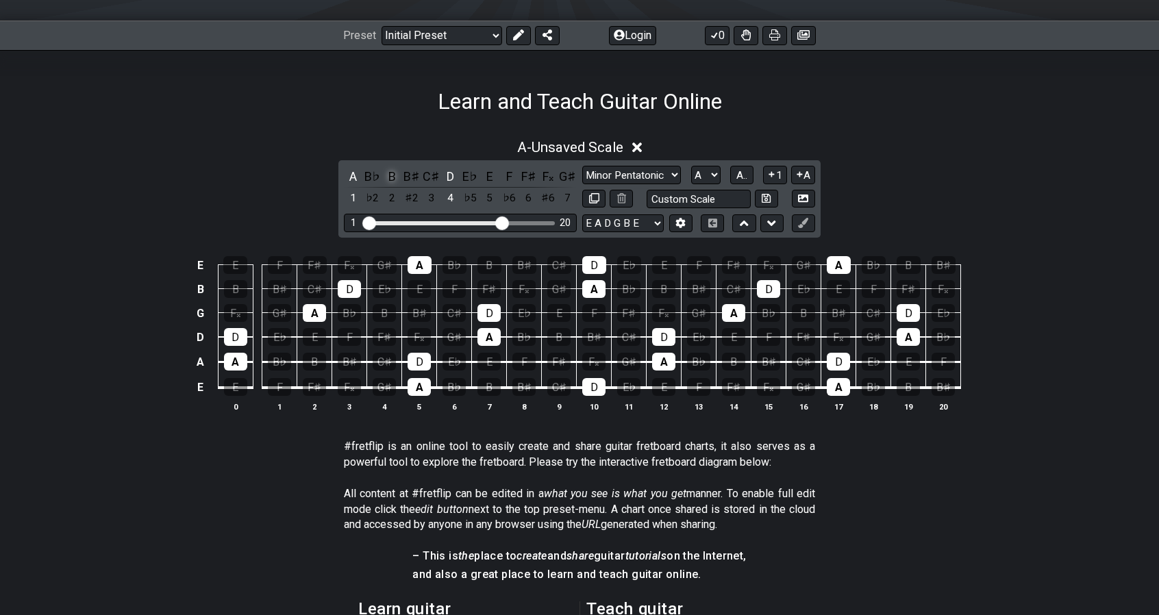
click at [393, 178] on div "B" at bounding box center [392, 176] width 18 height 18
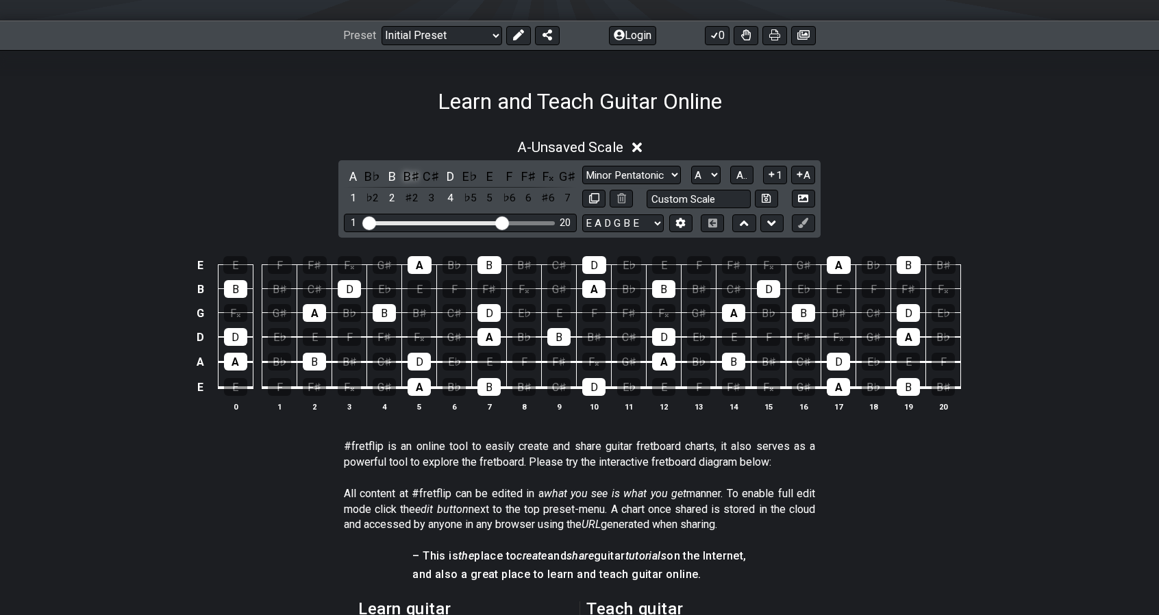
click at [414, 180] on div "B♯" at bounding box center [412, 176] width 18 height 18
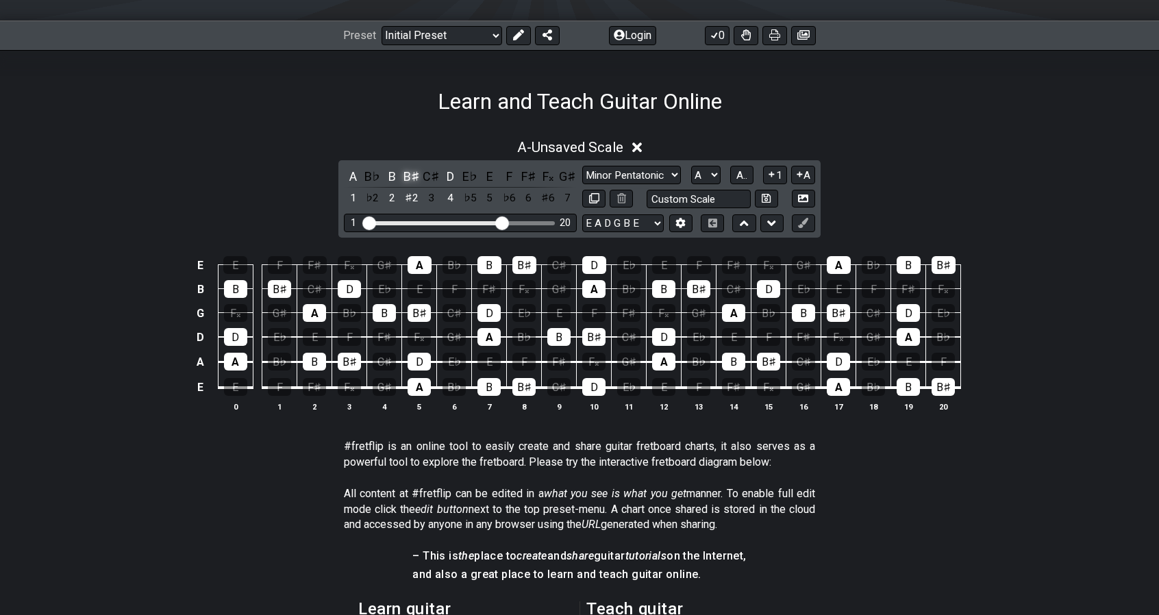
click at [414, 172] on div "B♯" at bounding box center [412, 176] width 18 height 18
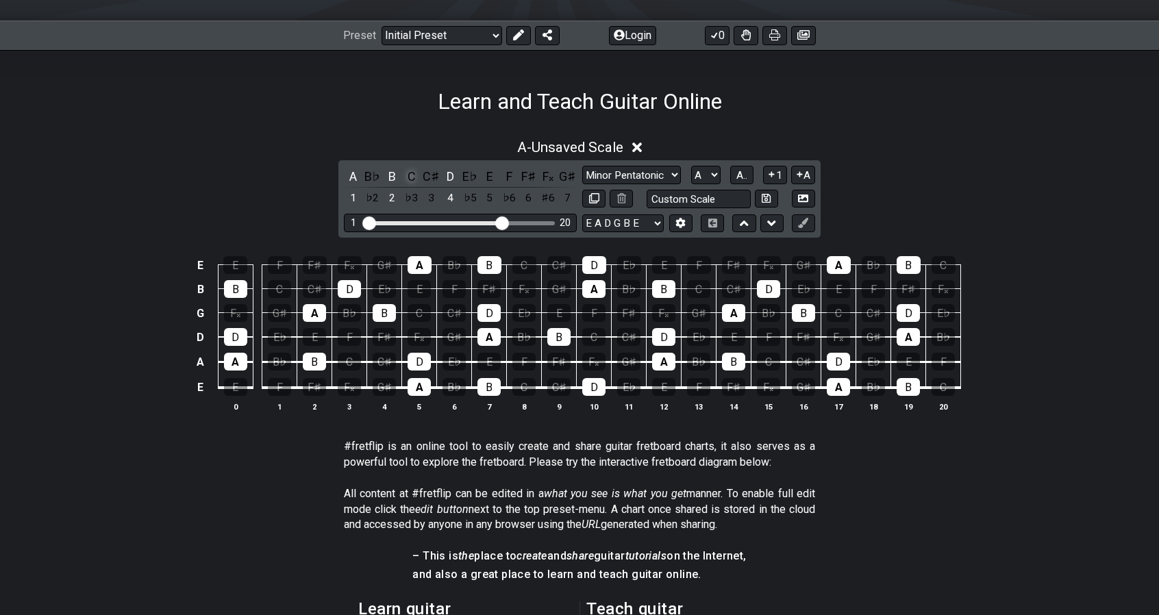
click at [414, 172] on div "C" at bounding box center [412, 176] width 18 height 18
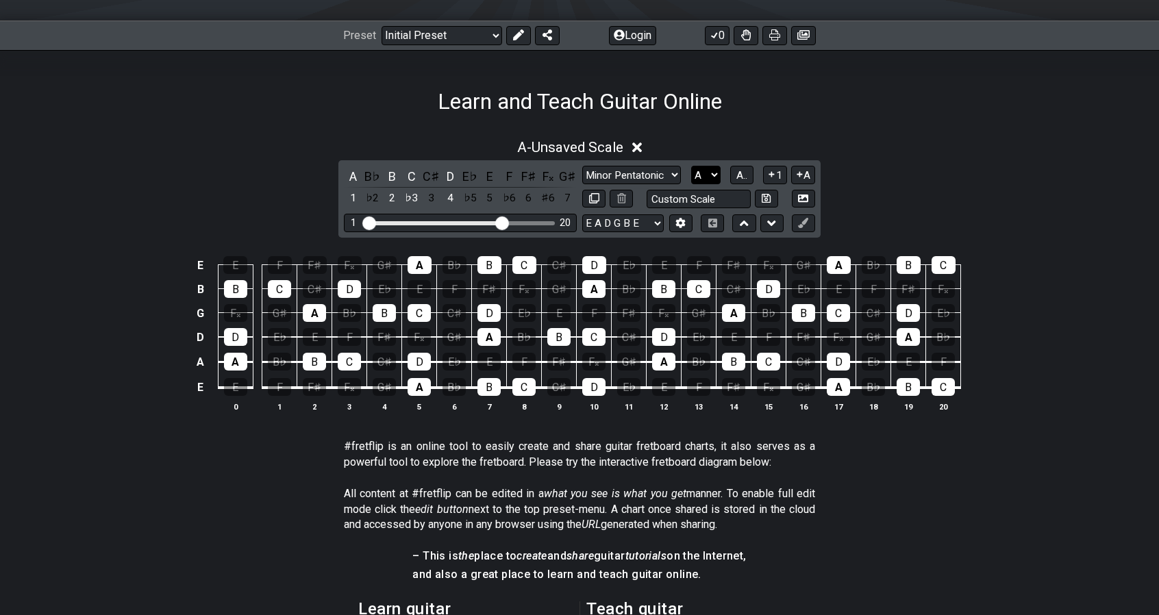
click at [709, 180] on select "A♭ A A♯ B♭ B C C♯ D♭ D D♯ E♭ E F F♯ G♭ G G♯" at bounding box center [705, 175] width 29 height 18
select select "C"
click at [691, 166] on select "A♭ A A♯ B♭ B C C♯ D♭ D D♯ E♭ E F F♯ G♭ G G♯" at bounding box center [705, 175] width 29 height 18
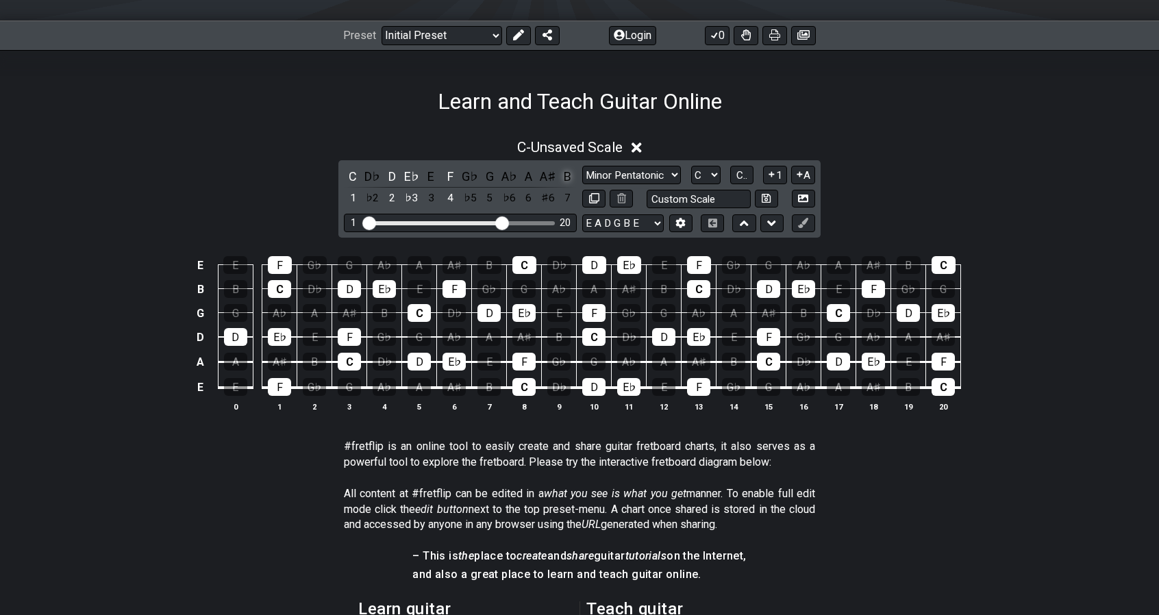
click at [567, 177] on div "B" at bounding box center [568, 176] width 18 height 18
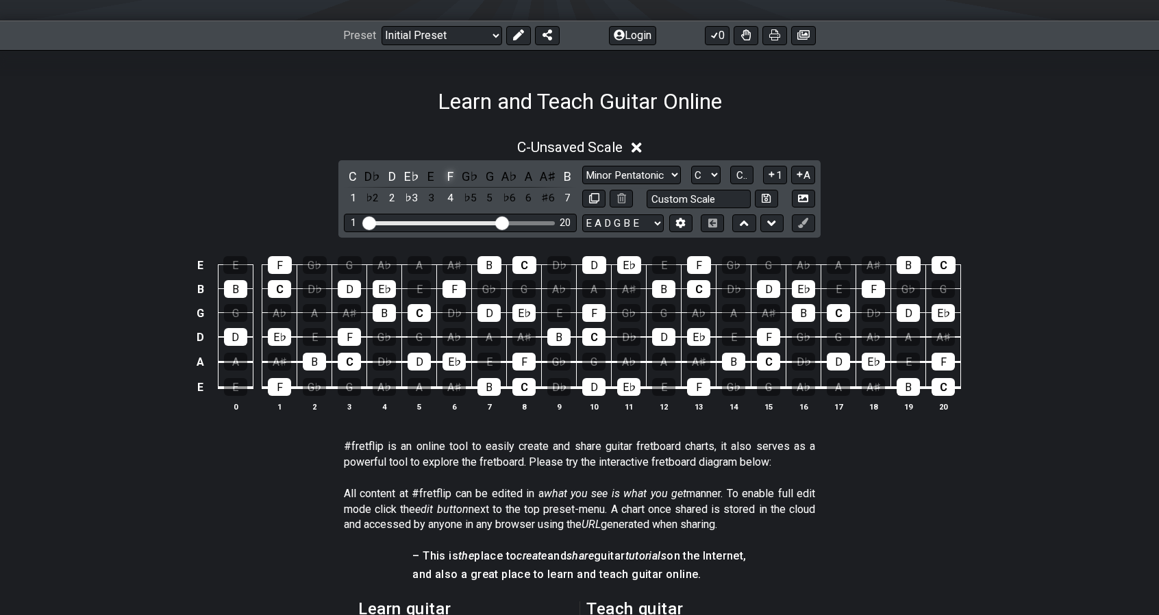
click at [449, 178] on div "F" at bounding box center [451, 176] width 18 height 18
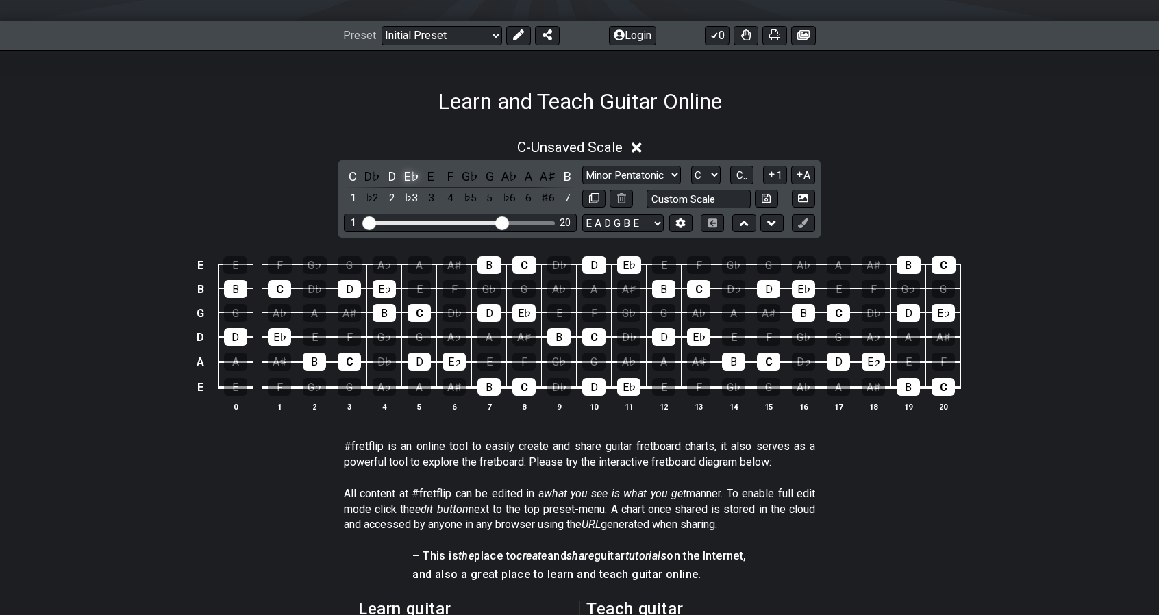
click at [403, 178] on div "E♭" at bounding box center [412, 176] width 18 height 18
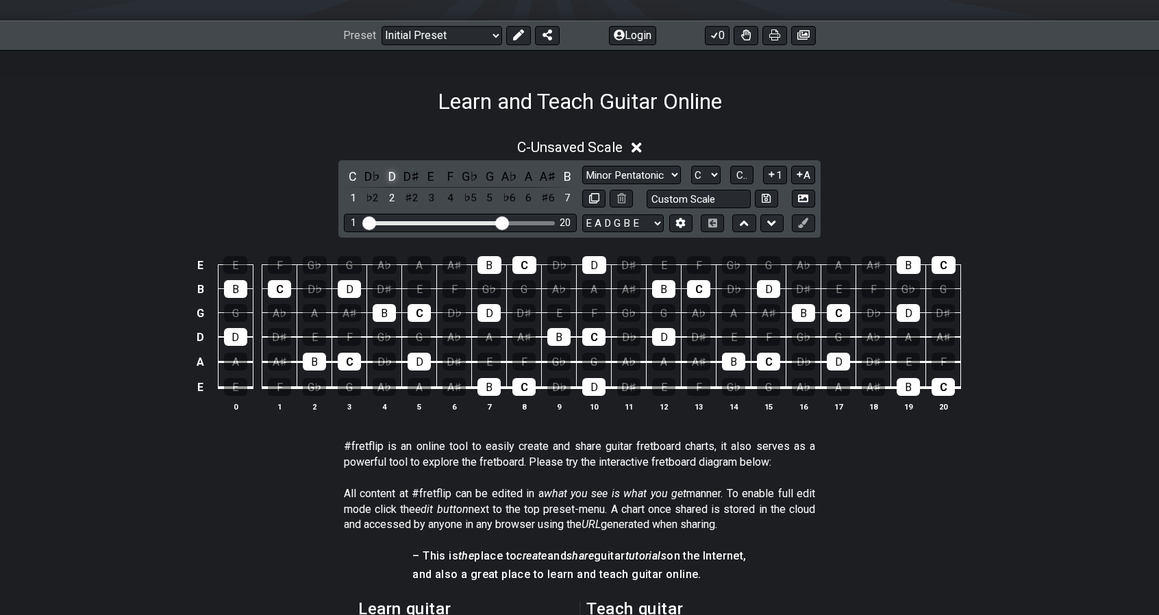
click at [392, 177] on div "D" at bounding box center [392, 176] width 18 height 18
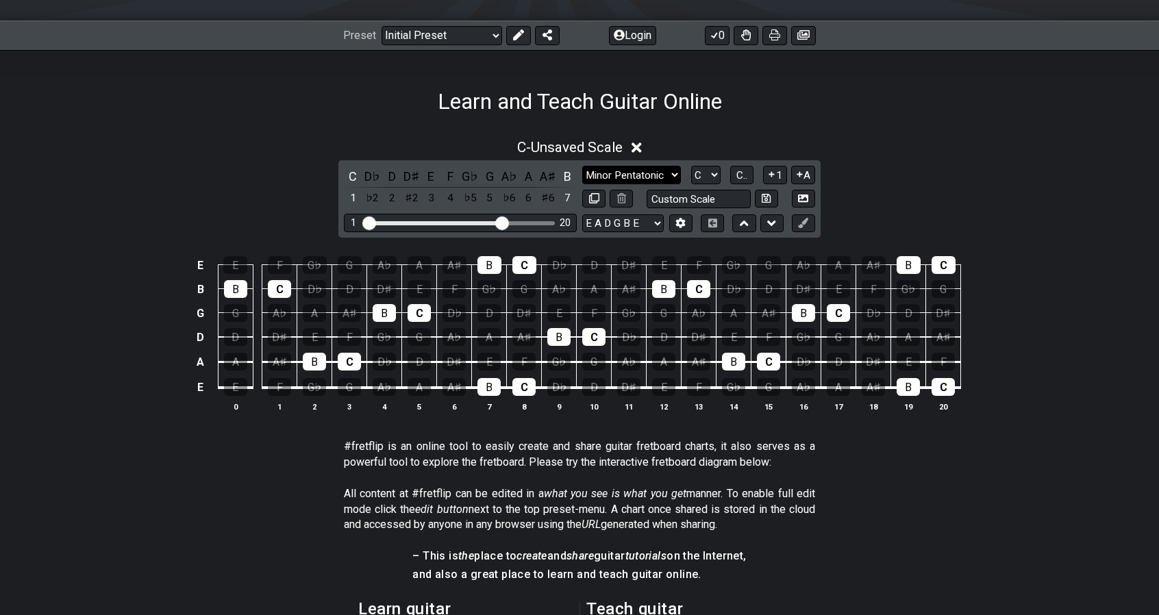
click at [641, 173] on select "Minor Pentatonic Click to edit Minor Pentatonic Major Pentatonic Minor Blues Ma…" at bounding box center [631, 175] width 99 height 18
select select "Click to edit"
click at [582, 166] on select "Minor Pentatonic Click to edit Minor Pentatonic Major Pentatonic Minor Blues Ma…" at bounding box center [631, 175] width 99 height 18
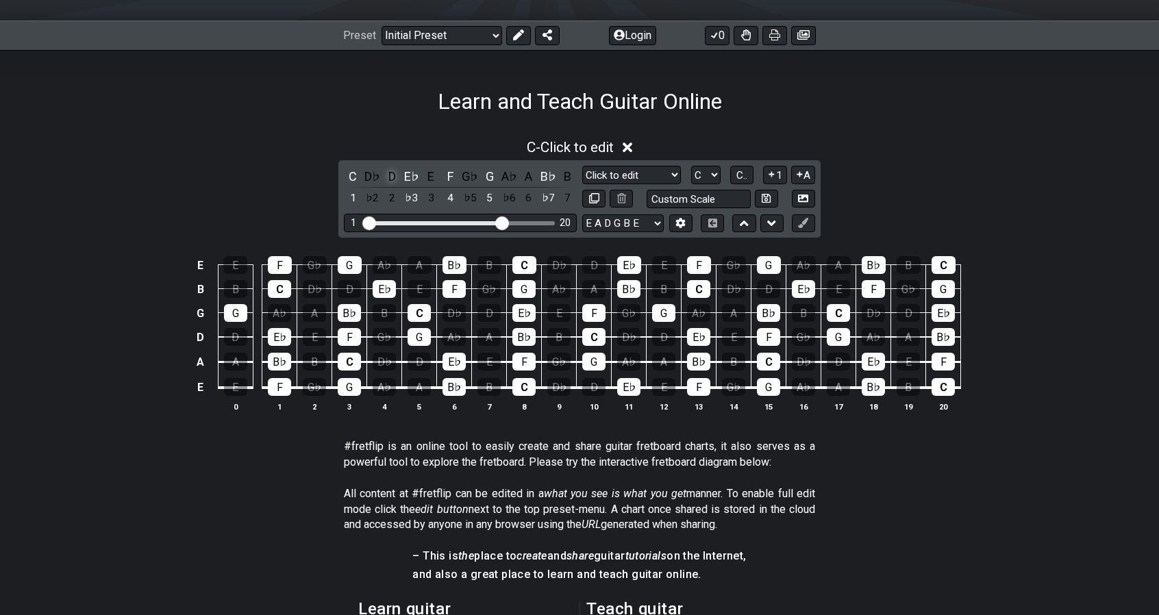
click at [397, 176] on div "D" at bounding box center [392, 176] width 18 height 18
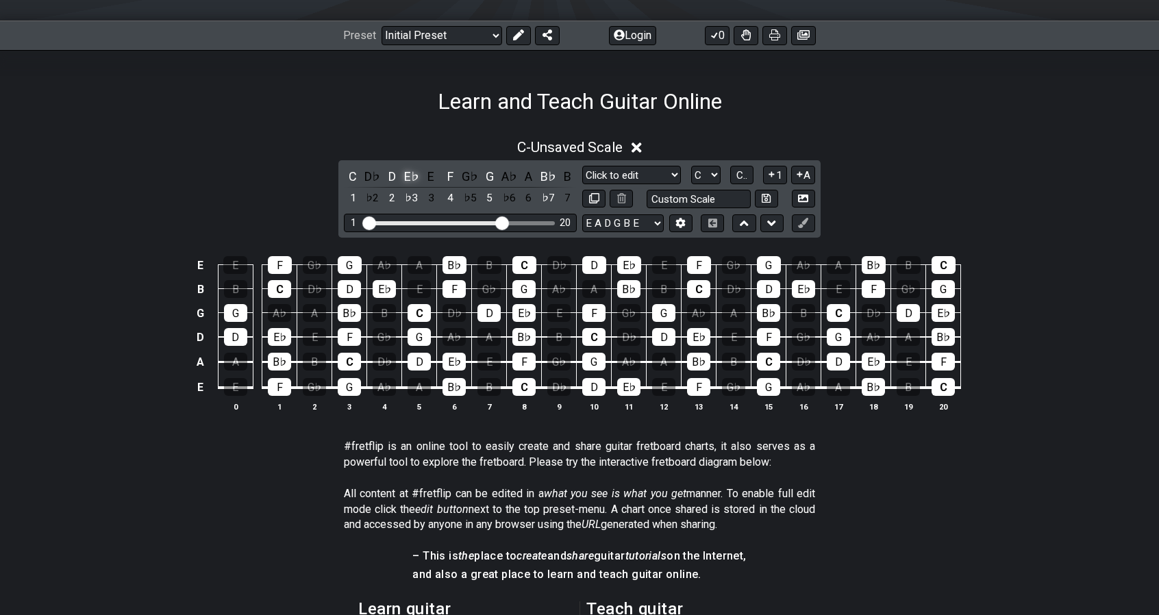
click at [412, 175] on div "E♭" at bounding box center [412, 176] width 18 height 18
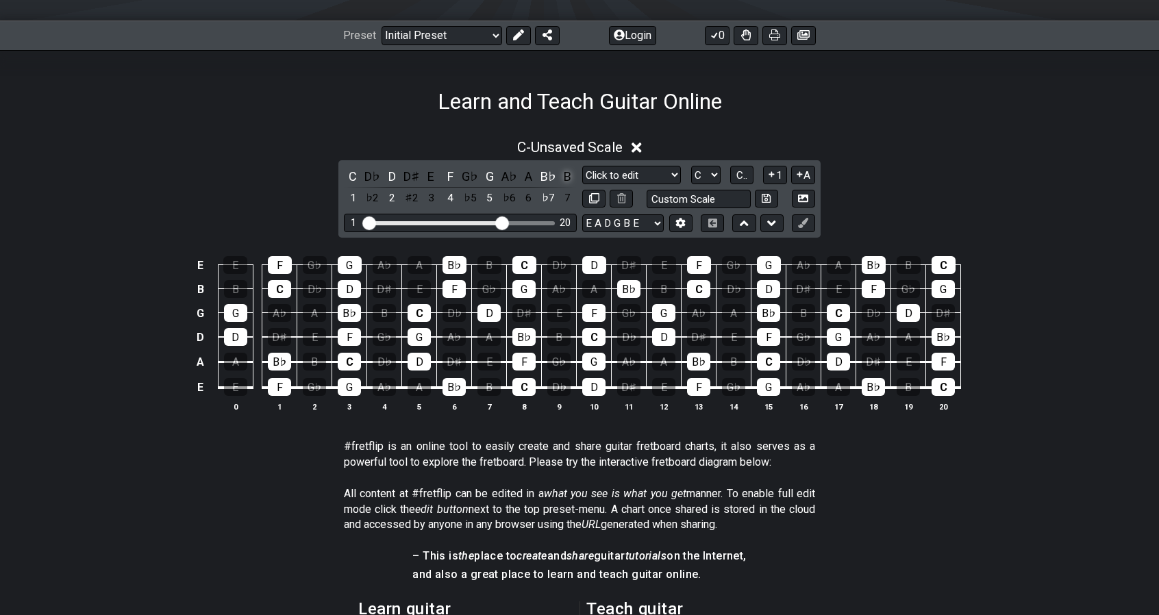
click at [573, 182] on div "B" at bounding box center [568, 176] width 18 height 18
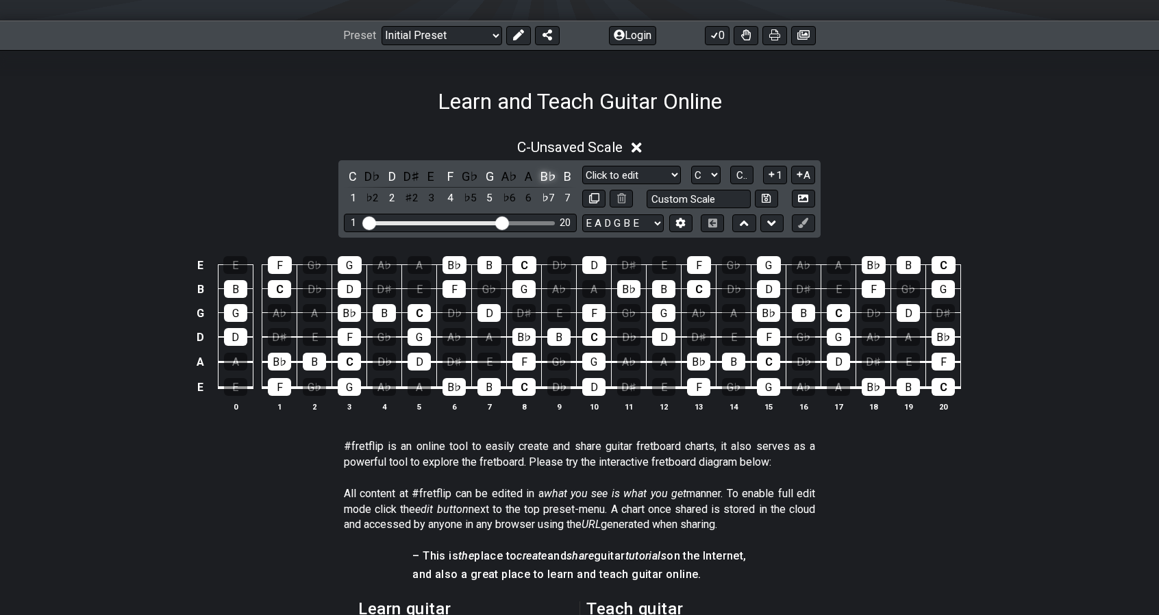
click at [548, 176] on div "B♭" at bounding box center [548, 176] width 18 height 18
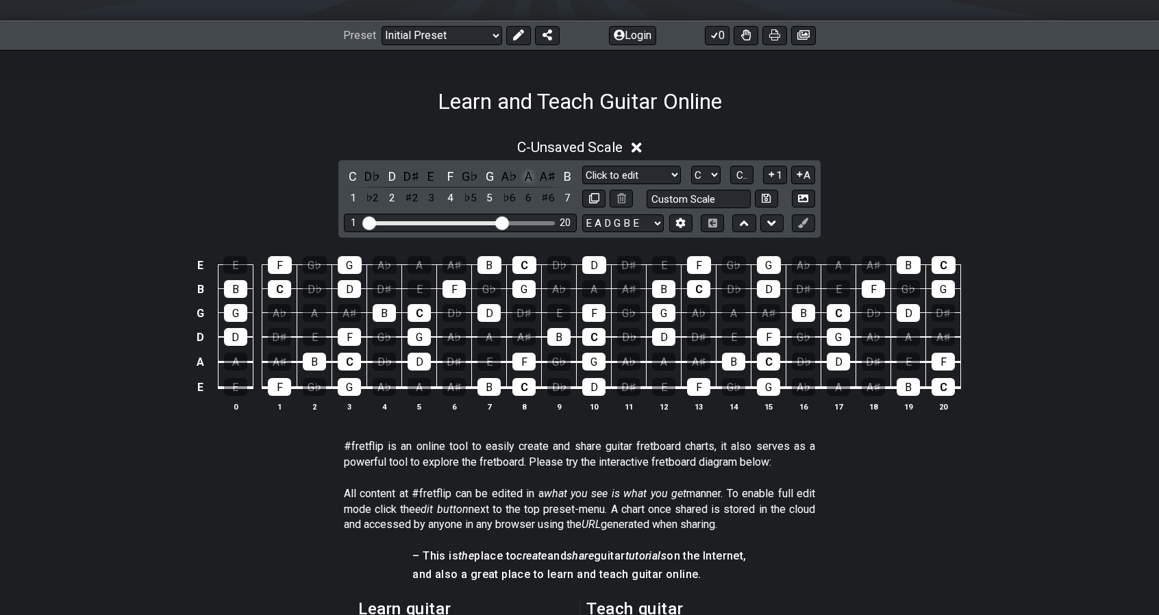
click at [528, 177] on div "A" at bounding box center [529, 176] width 18 height 18
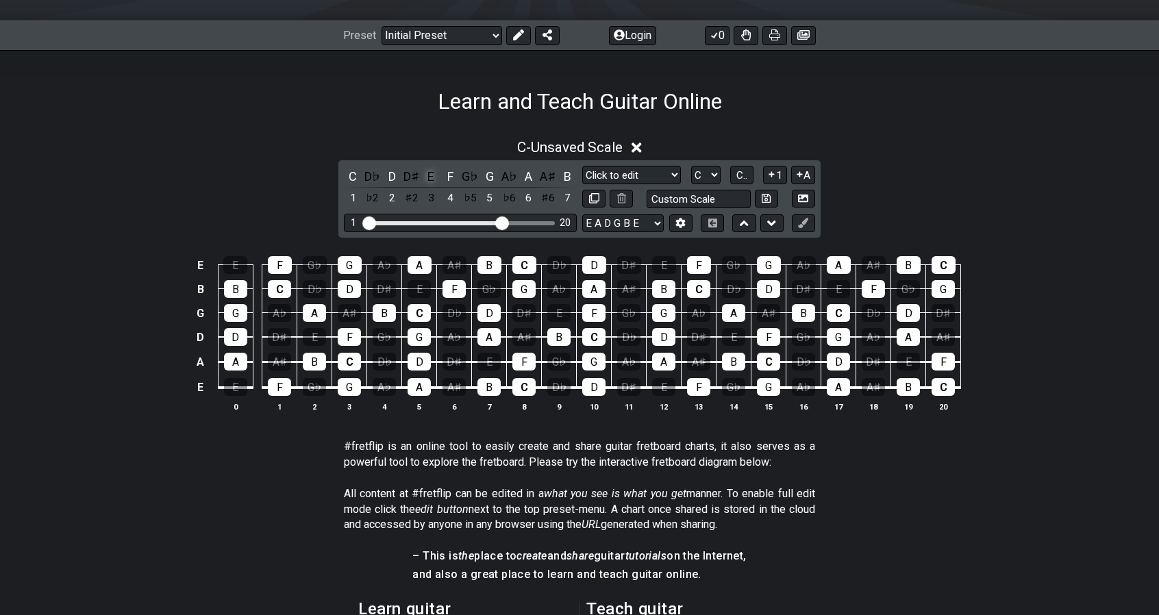
click at [435, 174] on div "E" at bounding box center [431, 176] width 18 height 18
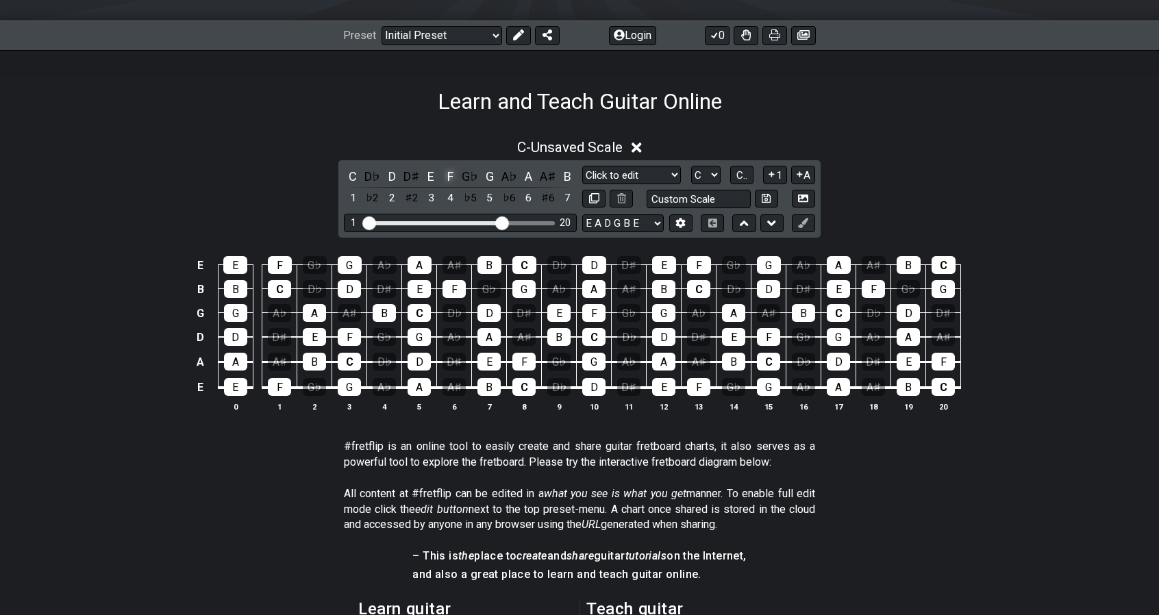
click at [451, 174] on div "F" at bounding box center [451, 176] width 18 height 18
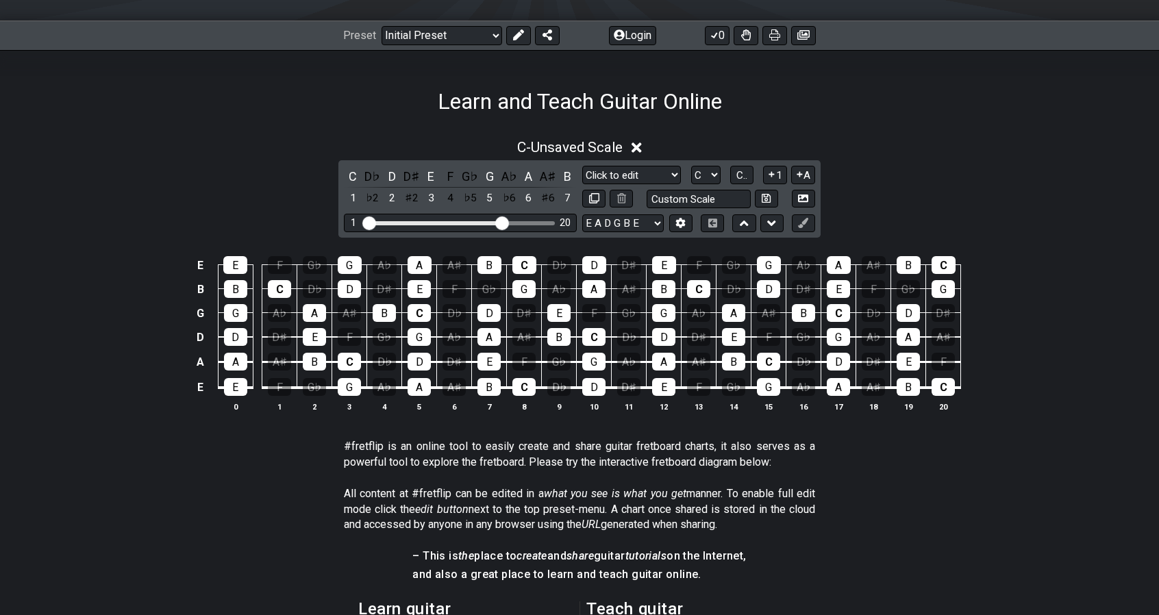
click at [973, 425] on div "E E F G♭ G A♭ A A♯ B C D♭ D D♯ E F G♭ G A♭ A A♯ B C B B C D♭ D D♯ E F G♭ G A♭ A…" at bounding box center [579, 334] width 1159 height 193
